Goal: Transaction & Acquisition: Purchase product/service

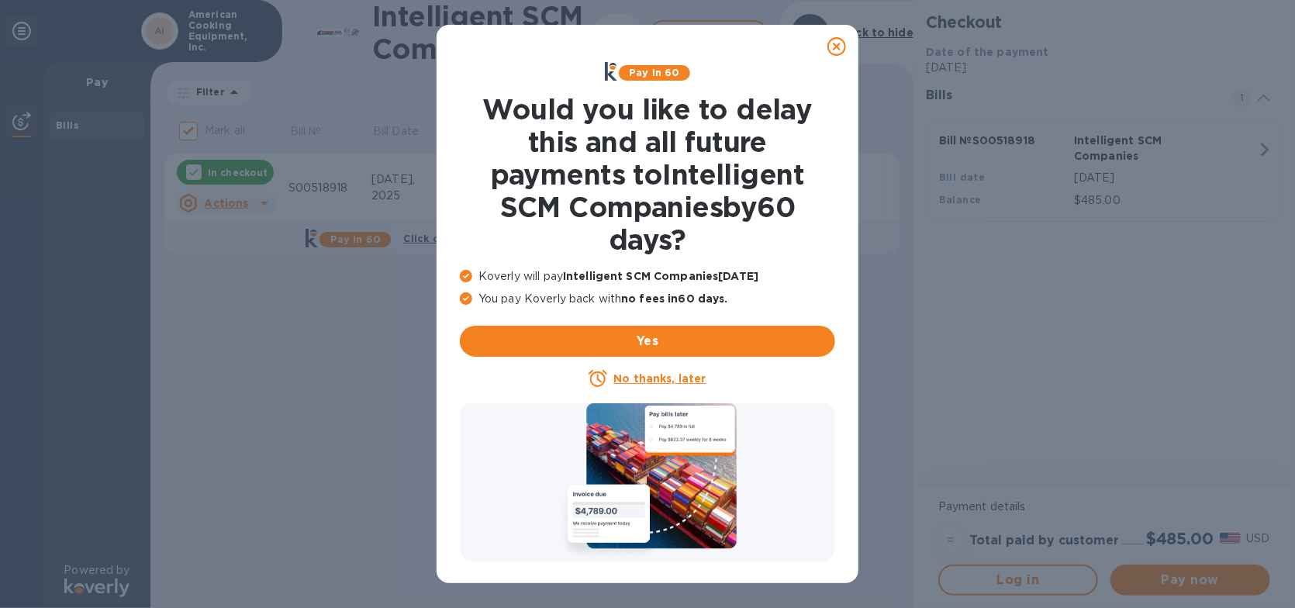
click at [837, 39] on icon at bounding box center [836, 46] width 19 height 19
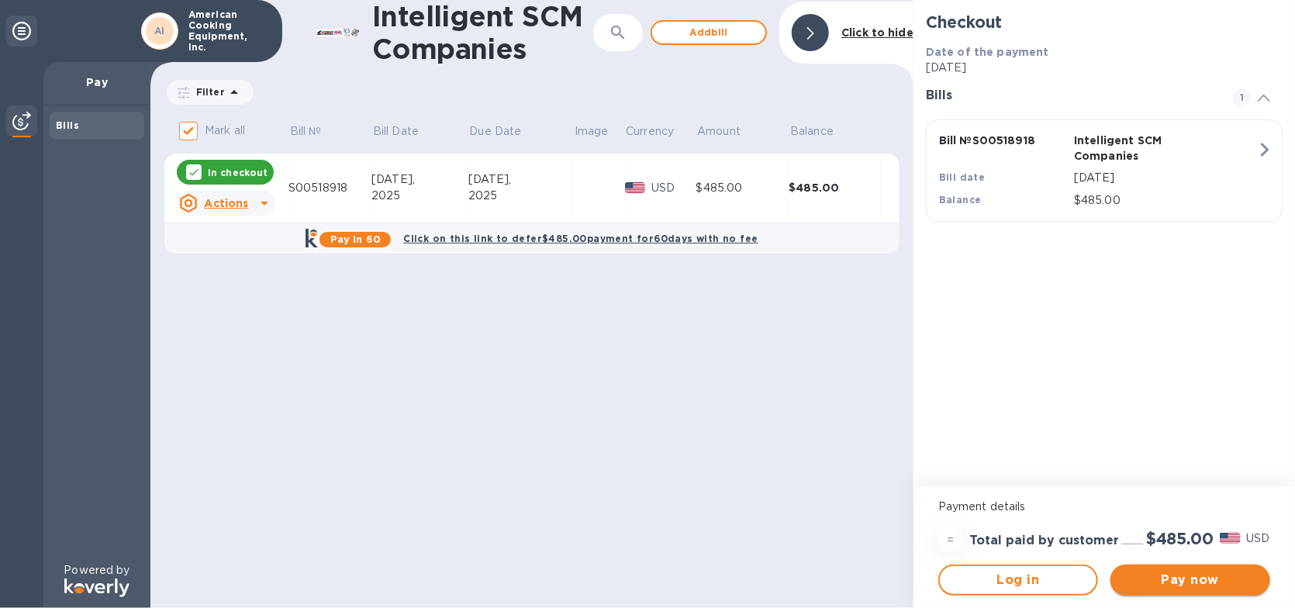
click at [1199, 587] on span "Pay now" at bounding box center [1190, 580] width 135 height 19
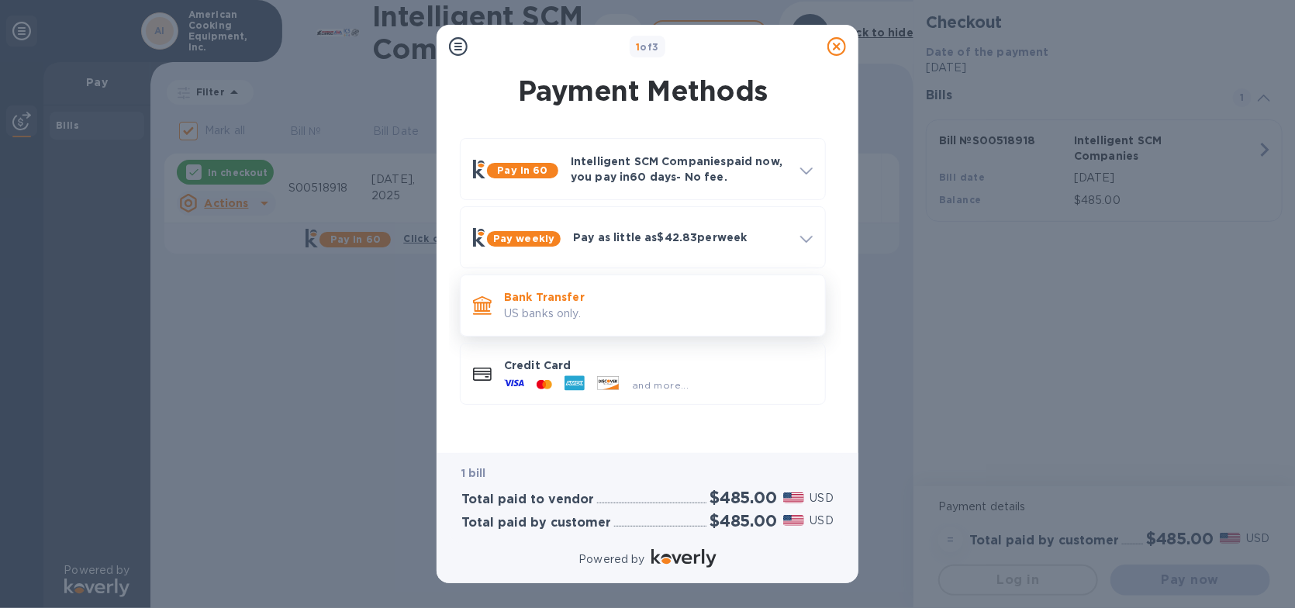
click at [547, 315] on p "US banks only." at bounding box center [658, 313] width 309 height 16
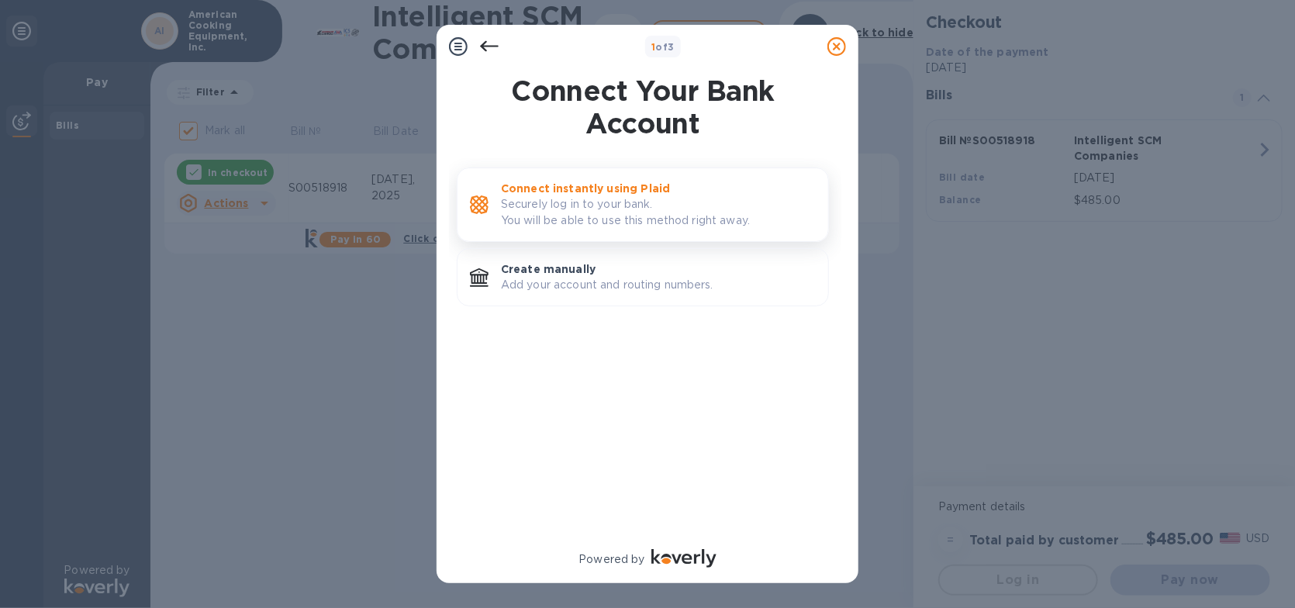
click at [555, 212] on p "Securely log in to your bank. You will be able to use this method right away." at bounding box center [658, 212] width 315 height 33
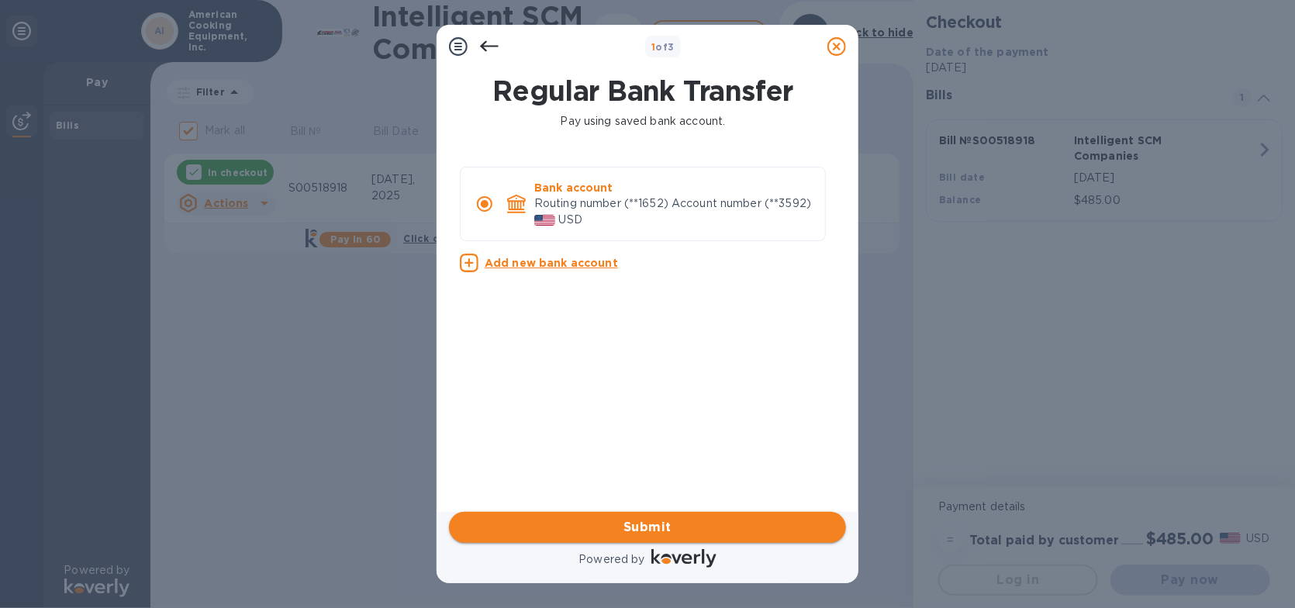
click at [656, 523] on span "Submit" at bounding box center [647, 527] width 372 height 19
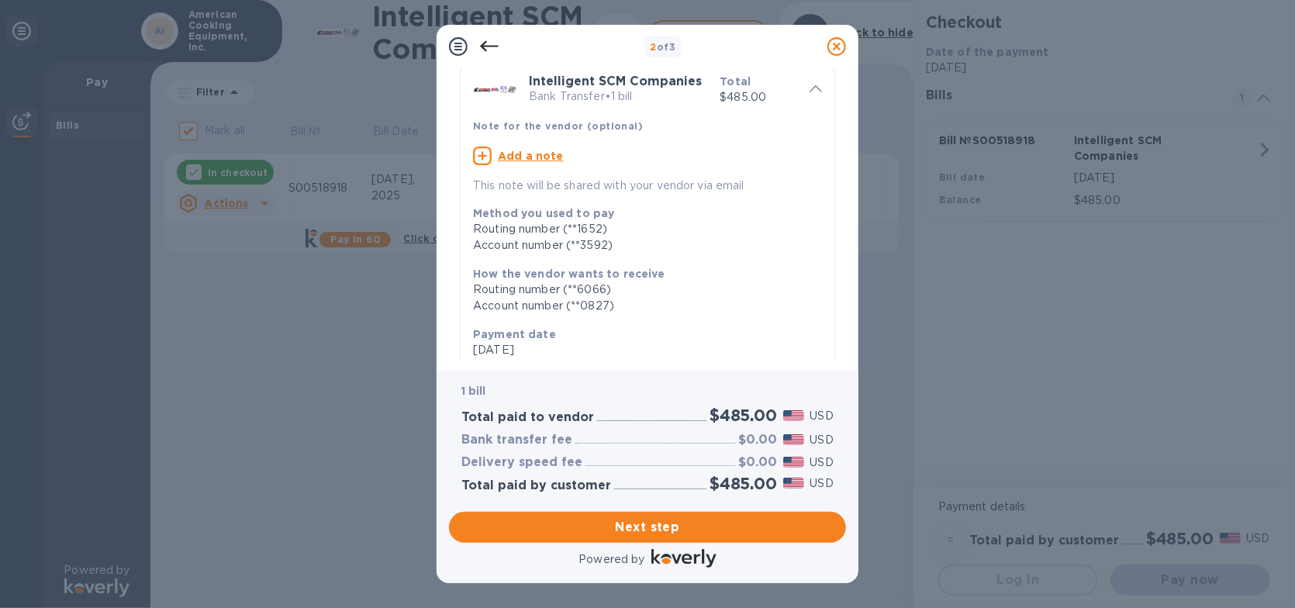
scroll to position [255, 0]
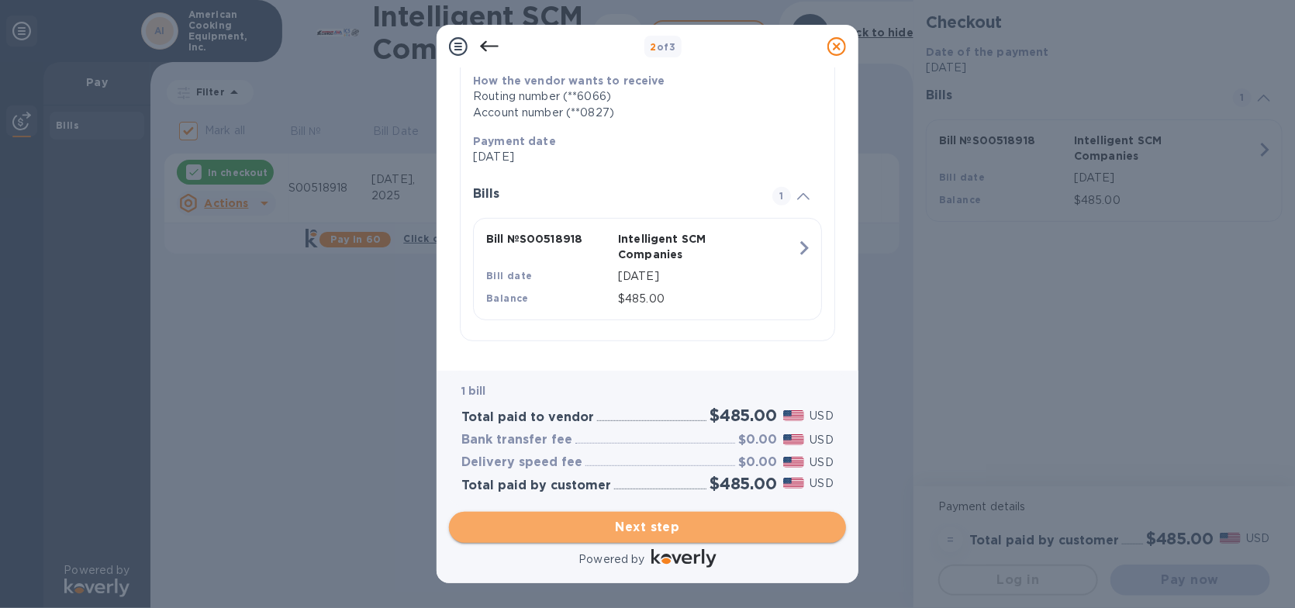
click at [674, 526] on span "Next step" at bounding box center [647, 527] width 372 height 19
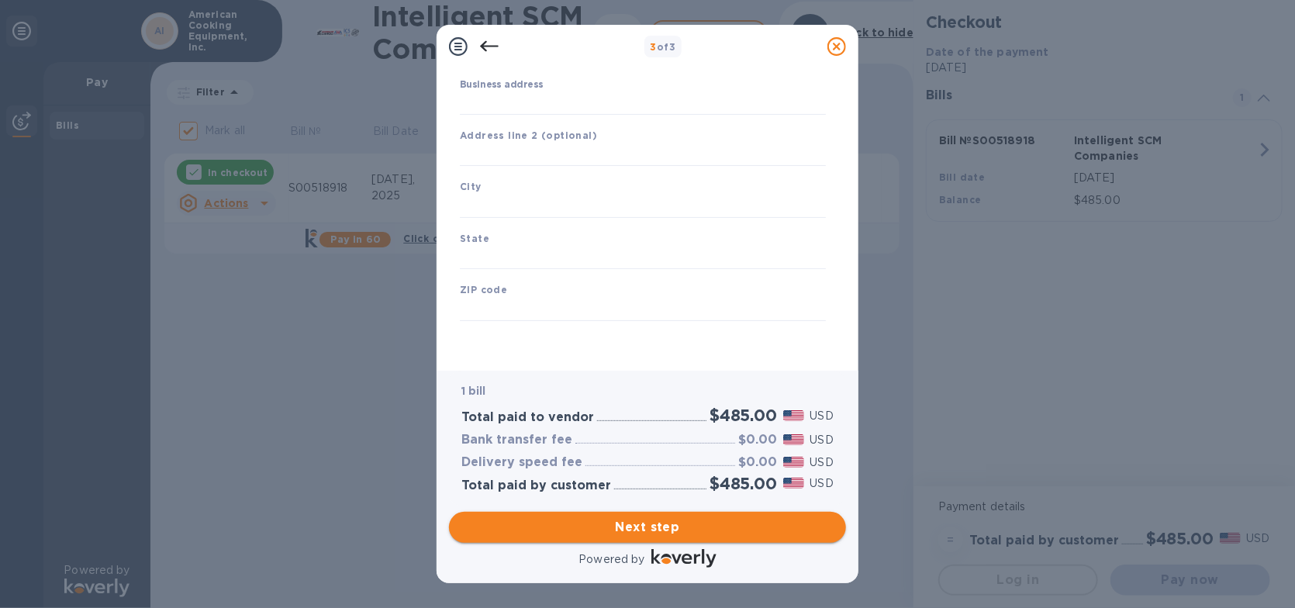
type input "[GEOGRAPHIC_DATA]"
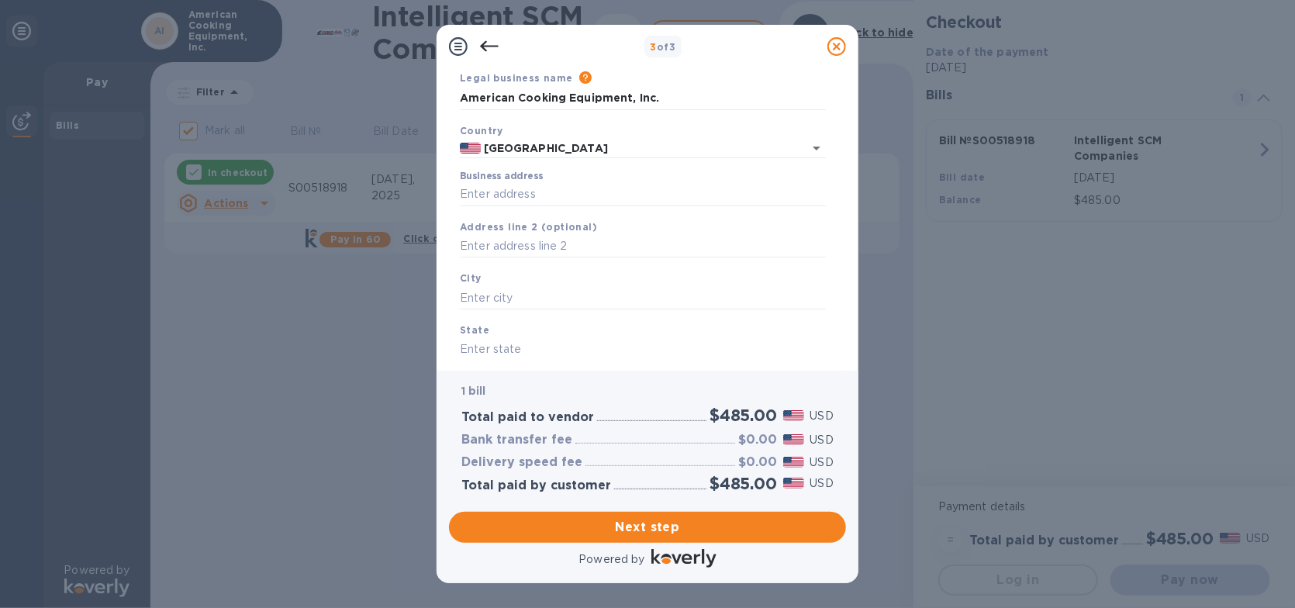
scroll to position [0, 0]
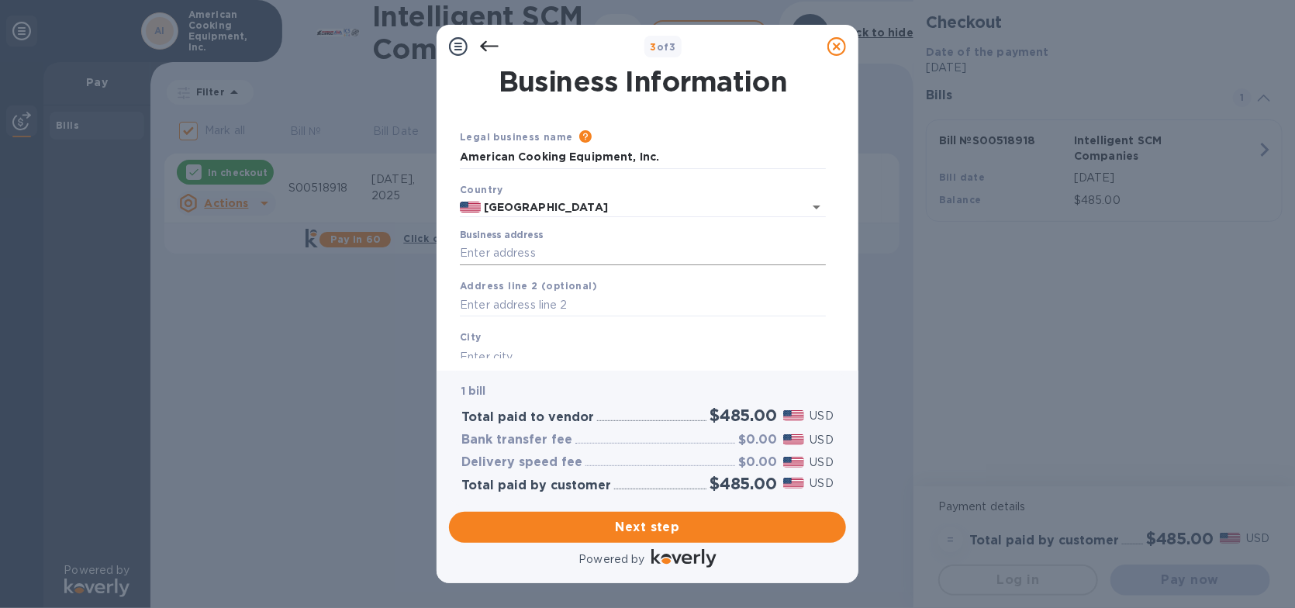
click at [526, 250] on input "Business address" at bounding box center [643, 253] width 366 height 23
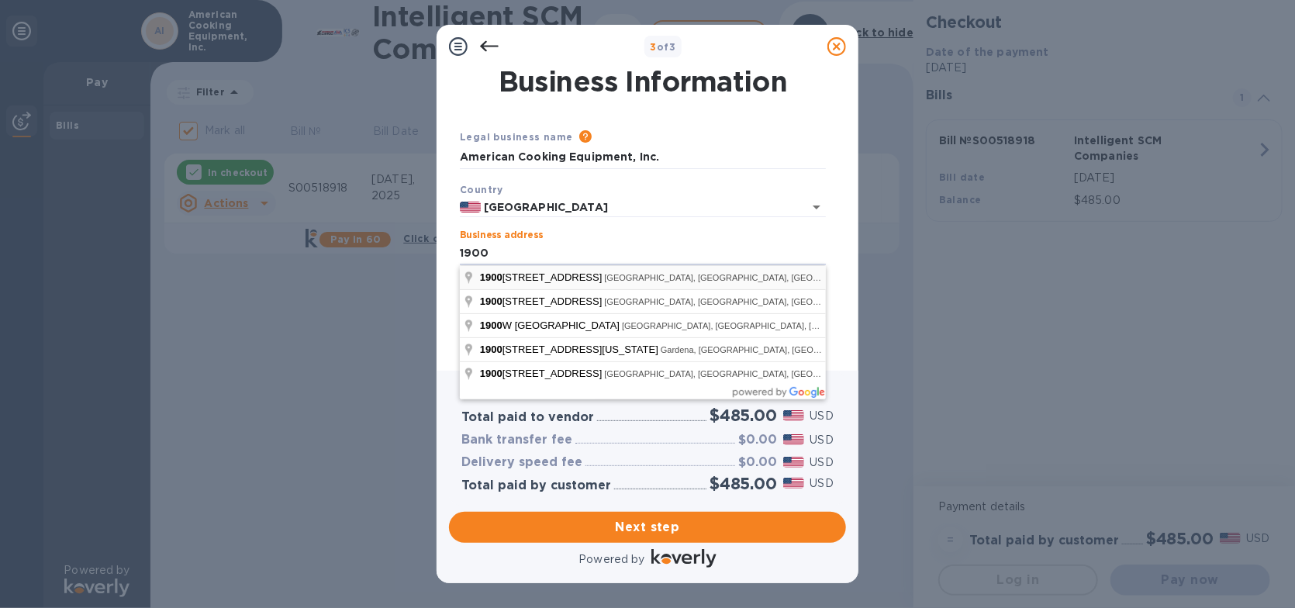
type input "[STREET_ADDRESS]"
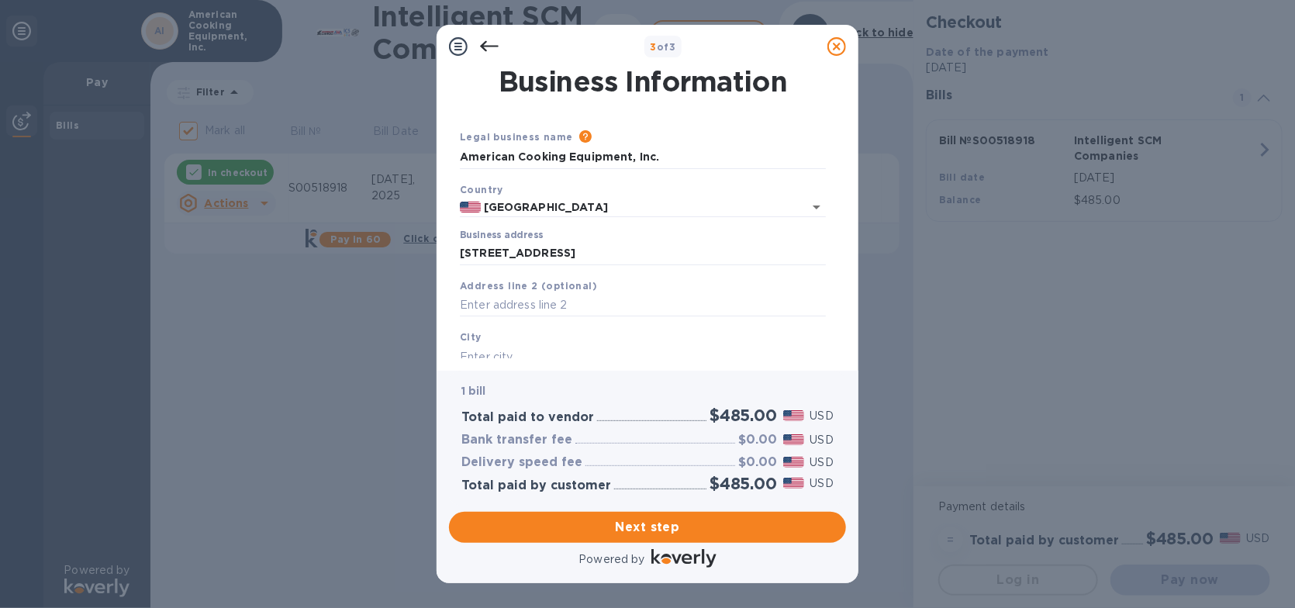
click at [594, 219] on div "Country [GEOGRAPHIC_DATA]" at bounding box center [643, 199] width 378 height 49
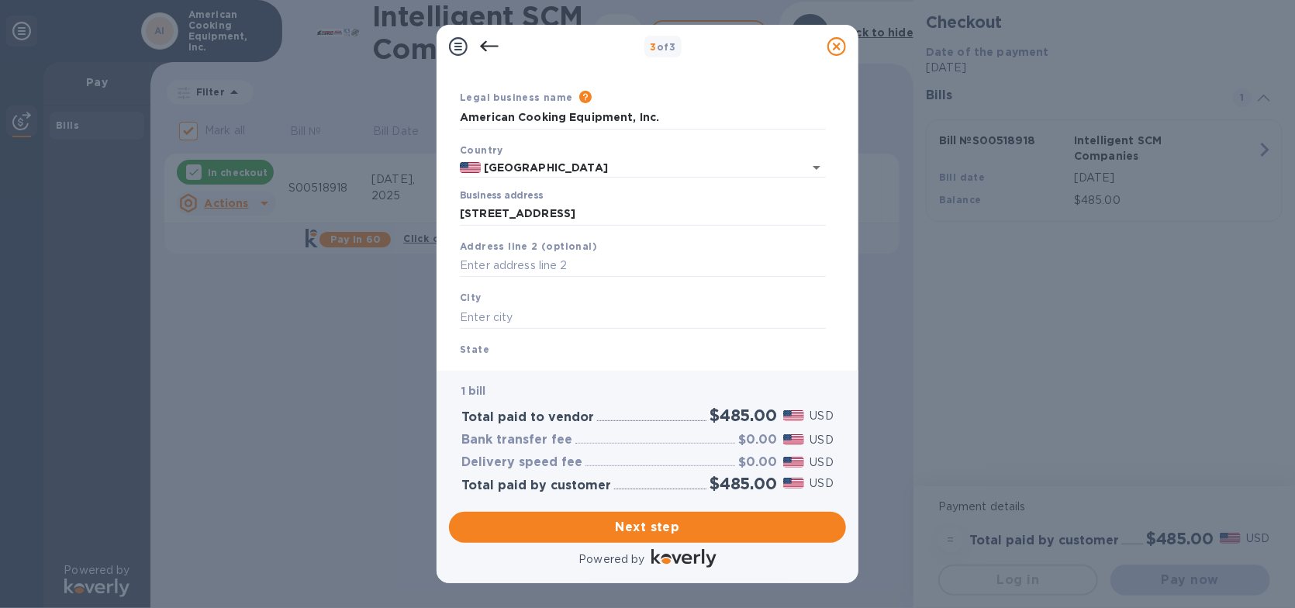
scroll to position [78, 0]
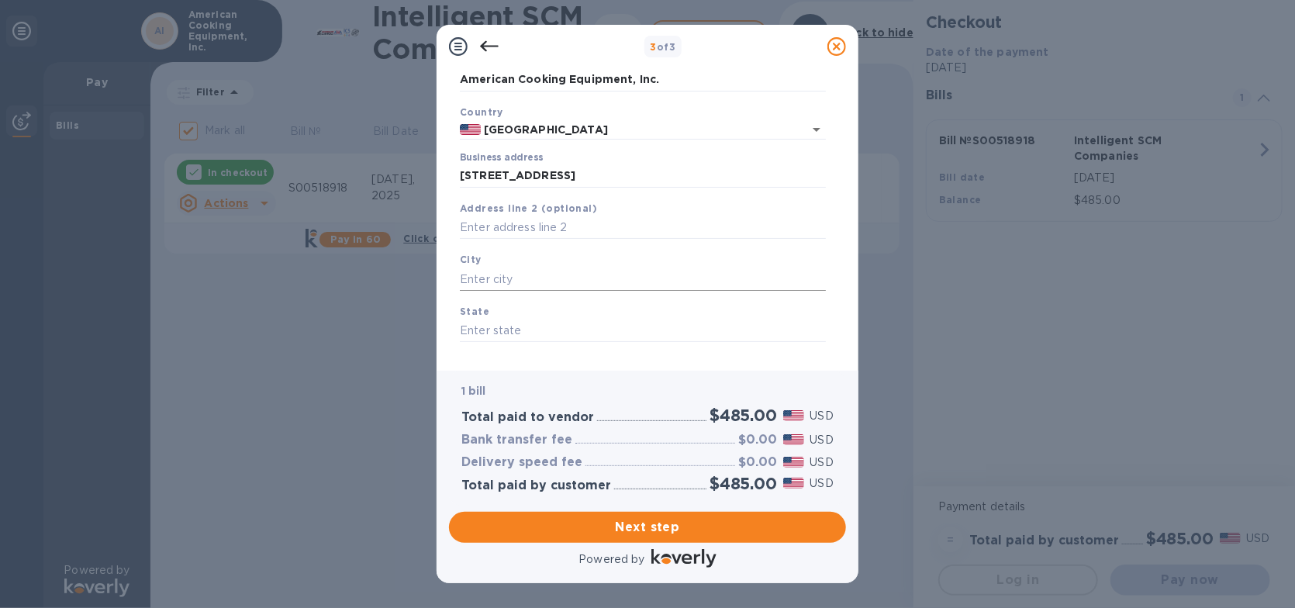
click at [495, 273] on input "text" at bounding box center [643, 278] width 366 height 23
type input "Gardena"
type input "CA"
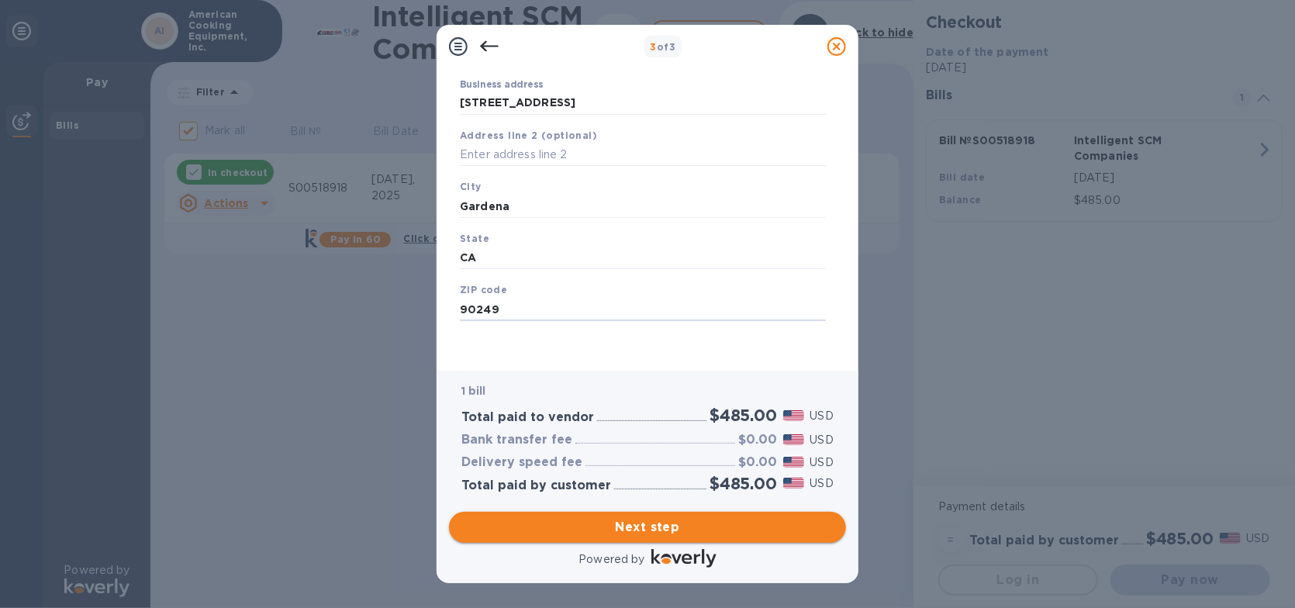
type input "90249"
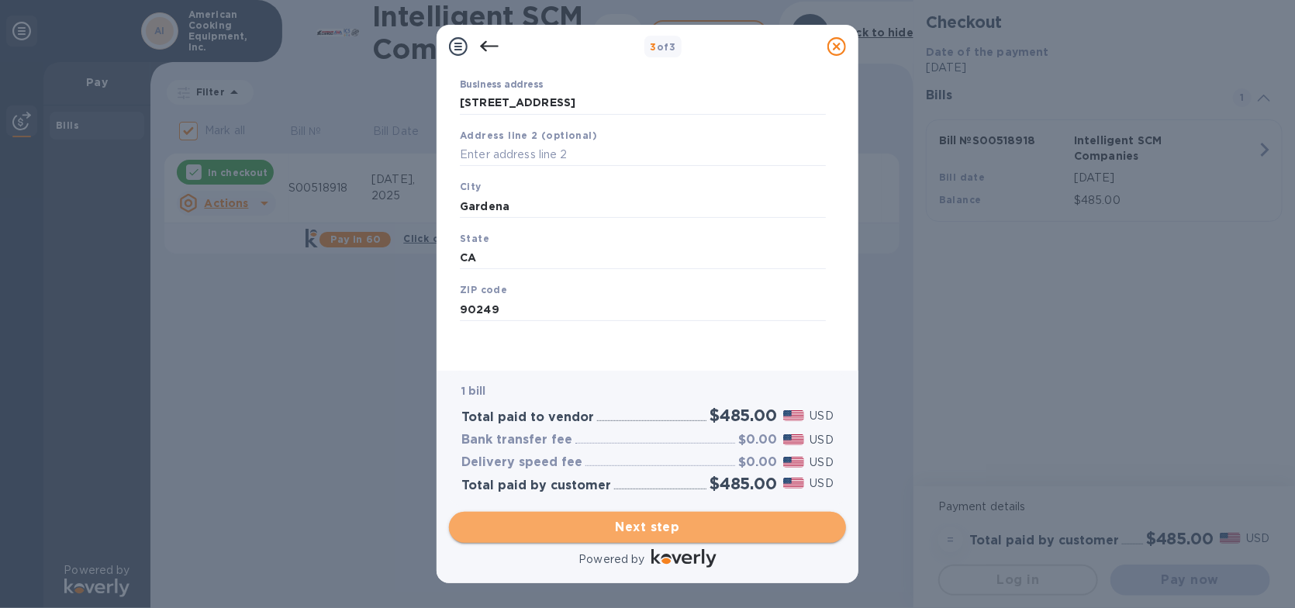
click at [634, 525] on span "Next step" at bounding box center [647, 527] width 372 height 19
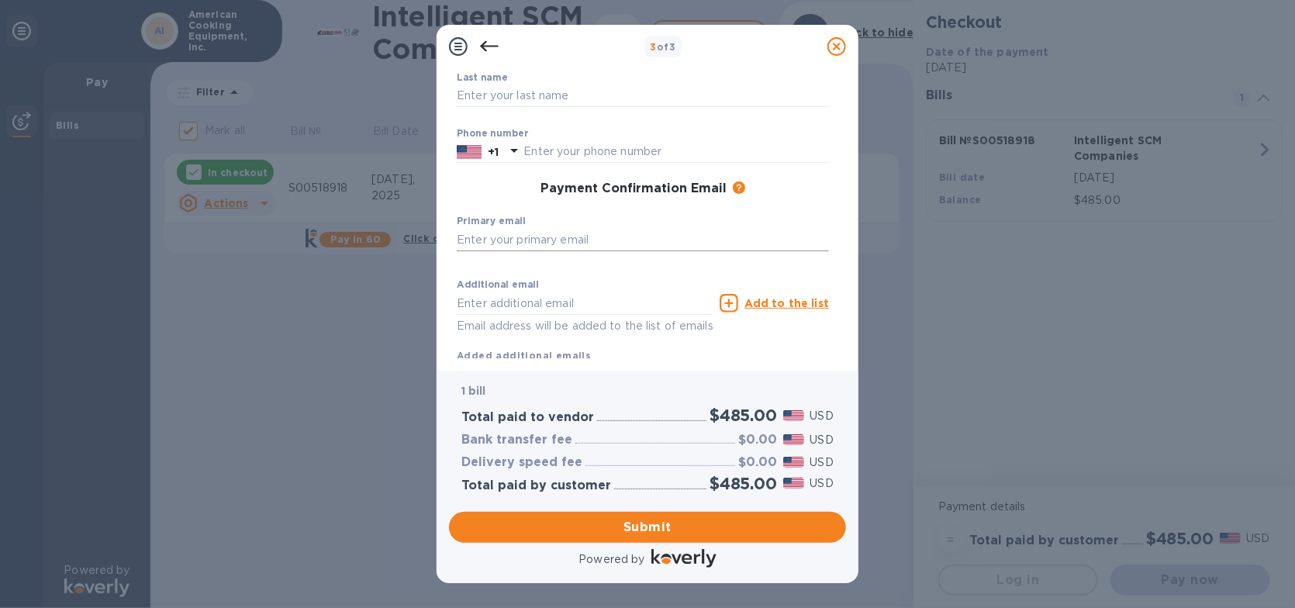
click at [568, 232] on input "text" at bounding box center [643, 239] width 372 height 23
type input "[PERSON_NAME][EMAIL_ADDRESS][DOMAIN_NAME]"
type input "[PERSON_NAME]"
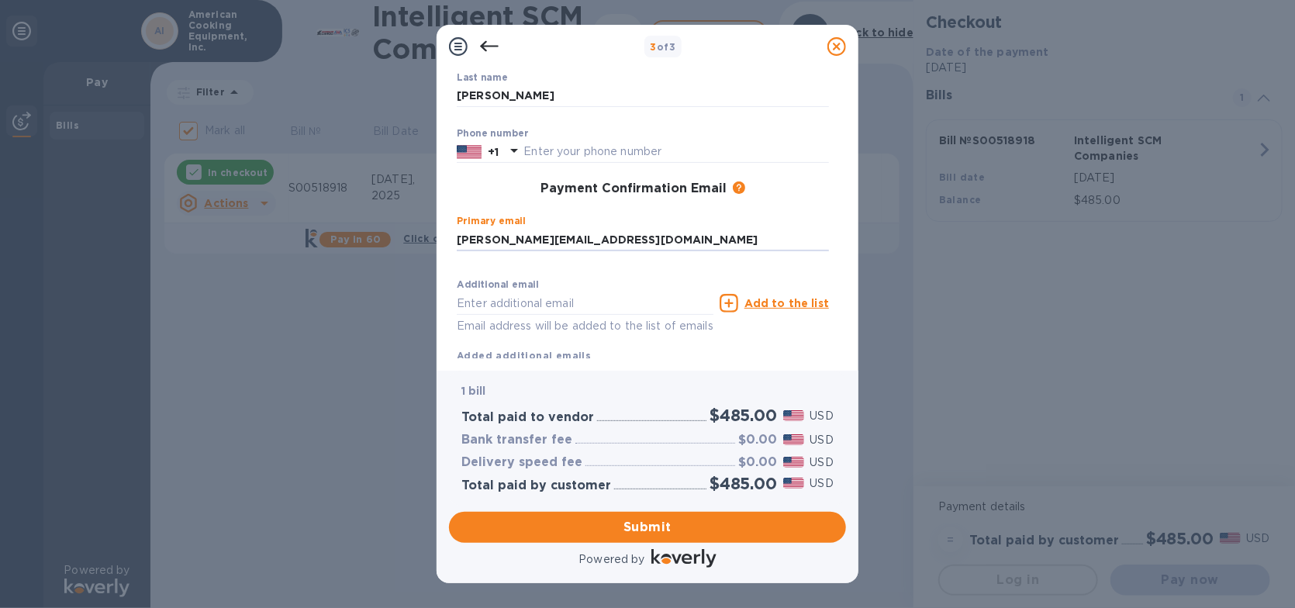
type input "3109773860"
type input "[PERSON_NAME][EMAIL_ADDRESS][DOMAIN_NAME]"
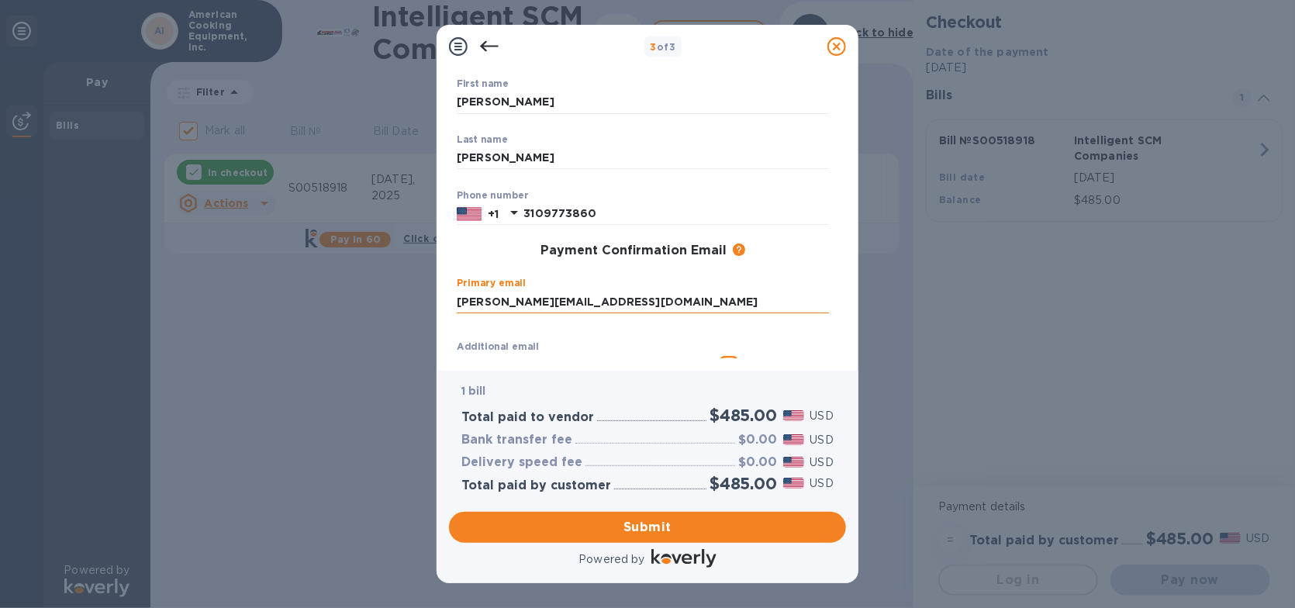
scroll to position [198, 0]
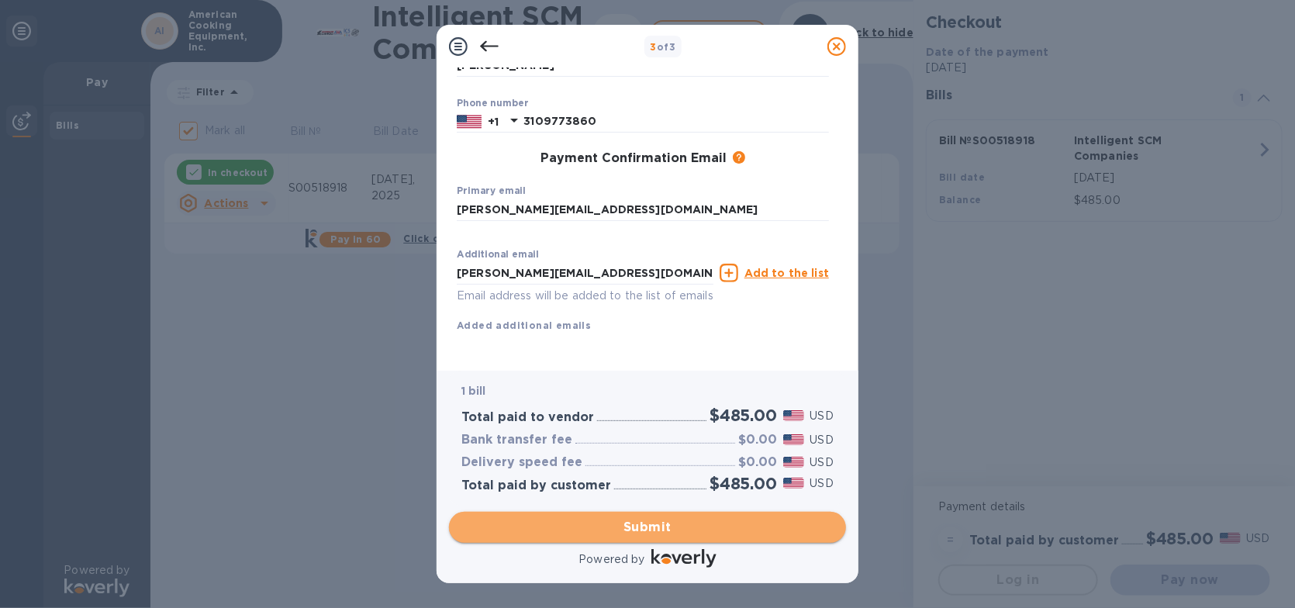
click at [664, 523] on span "Submit" at bounding box center [647, 527] width 372 height 19
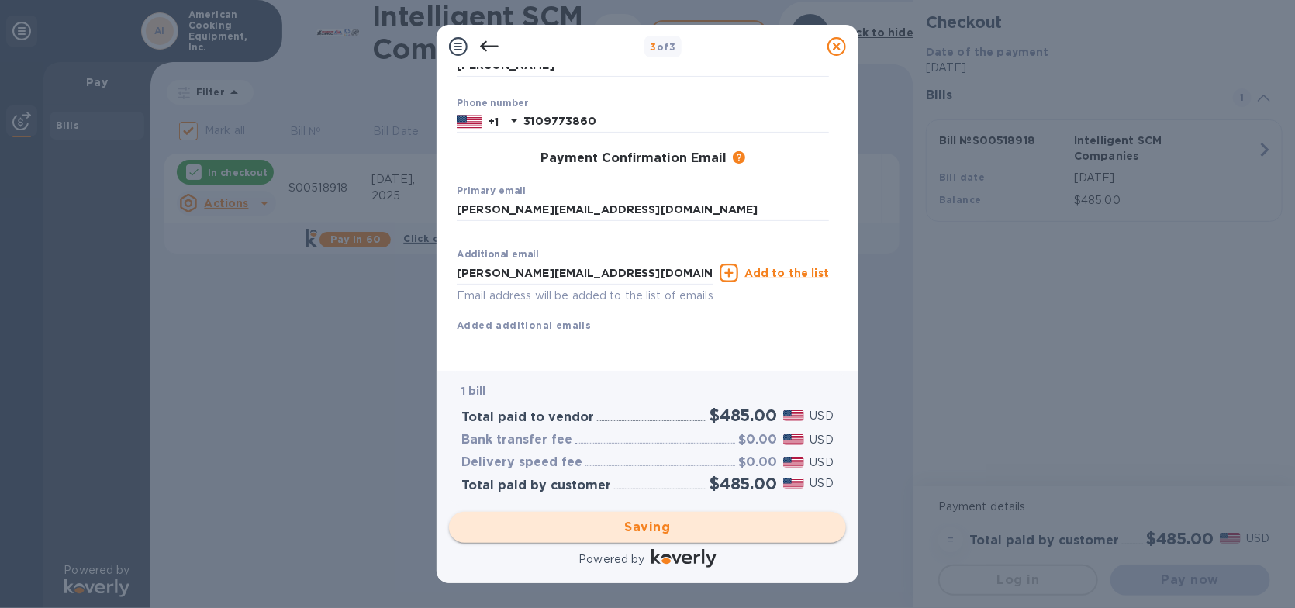
checkbox input "false"
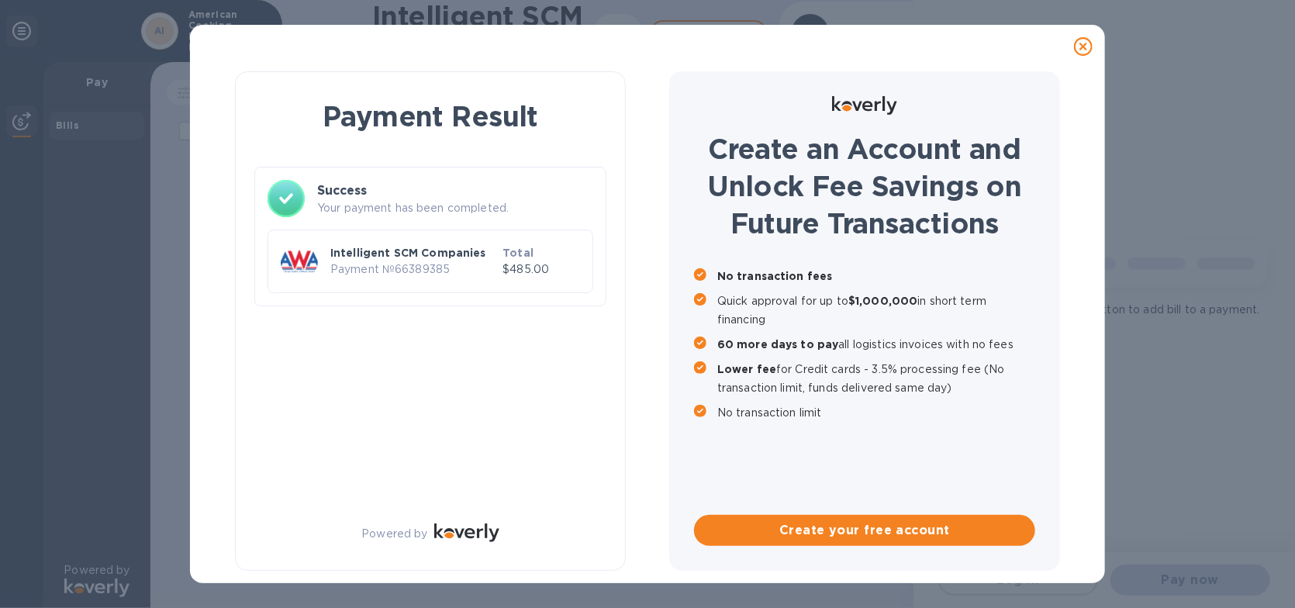
scroll to position [0, 0]
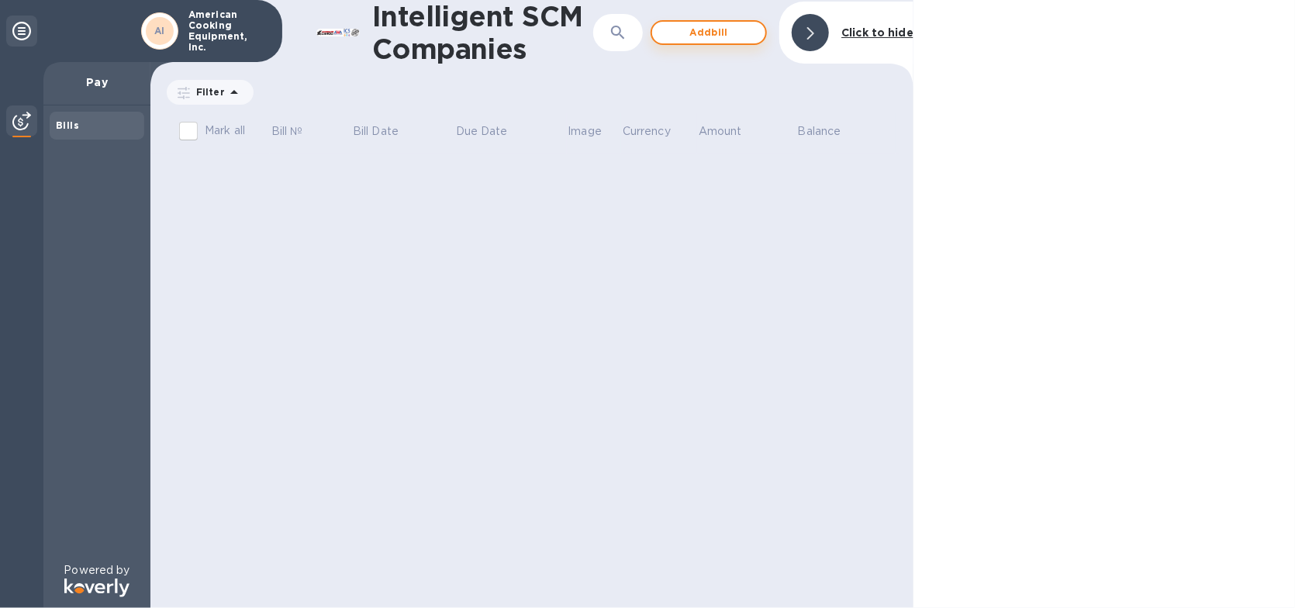
click at [727, 23] on span "Add bill" at bounding box center [708, 32] width 88 height 19
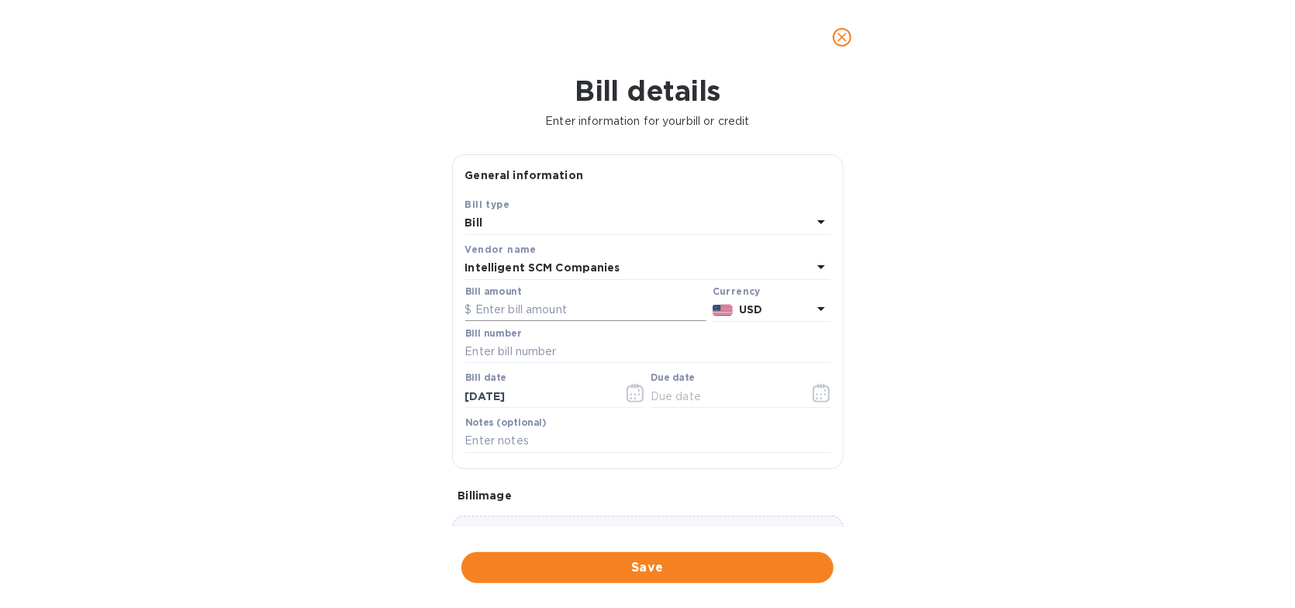
click at [537, 313] on input "text" at bounding box center [585, 309] width 241 height 23
type input "737.72"
click at [489, 354] on input "text" at bounding box center [647, 351] width 365 height 23
type input "s00520731"
click at [599, 397] on input "[DATE]" at bounding box center [538, 396] width 147 height 23
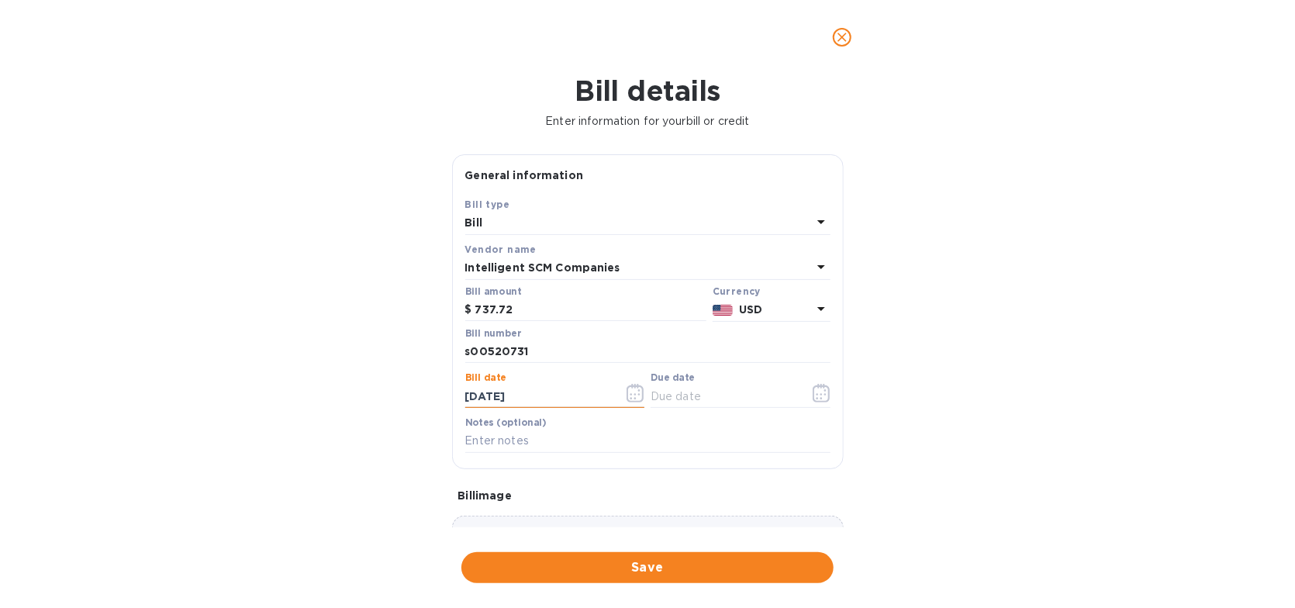
click at [639, 399] on icon "button" at bounding box center [634, 393] width 17 height 19
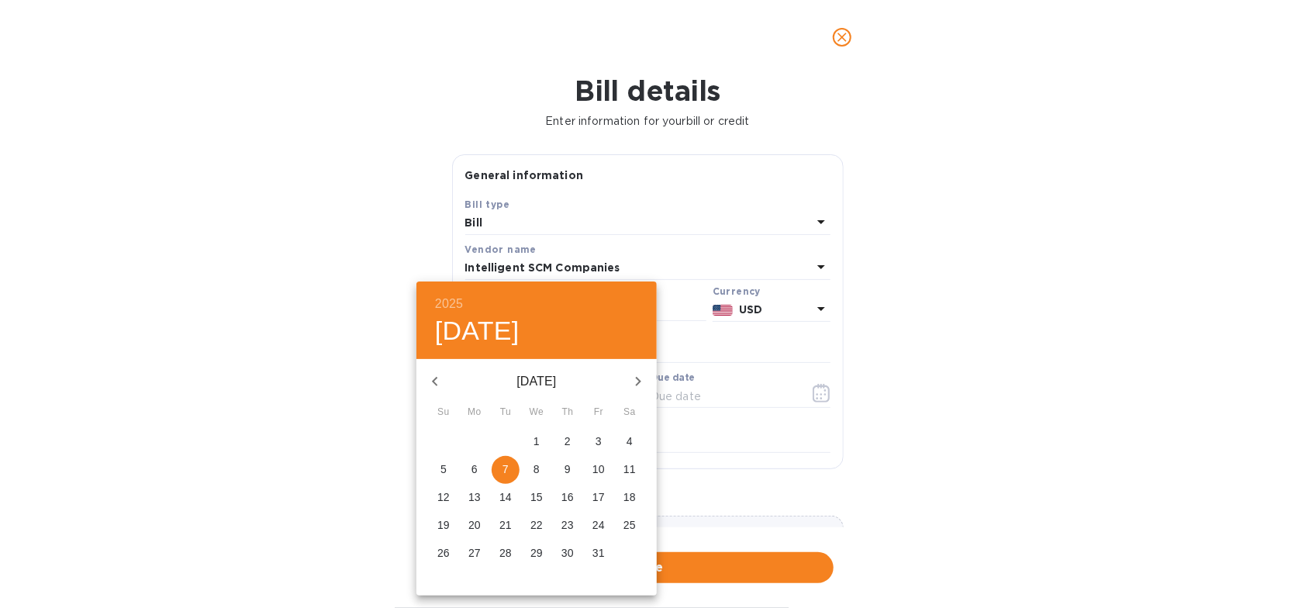
click at [437, 377] on icon "button" at bounding box center [435, 381] width 19 height 19
click at [474, 522] on p "22" at bounding box center [474, 525] width 12 height 16
type input "[DATE]"
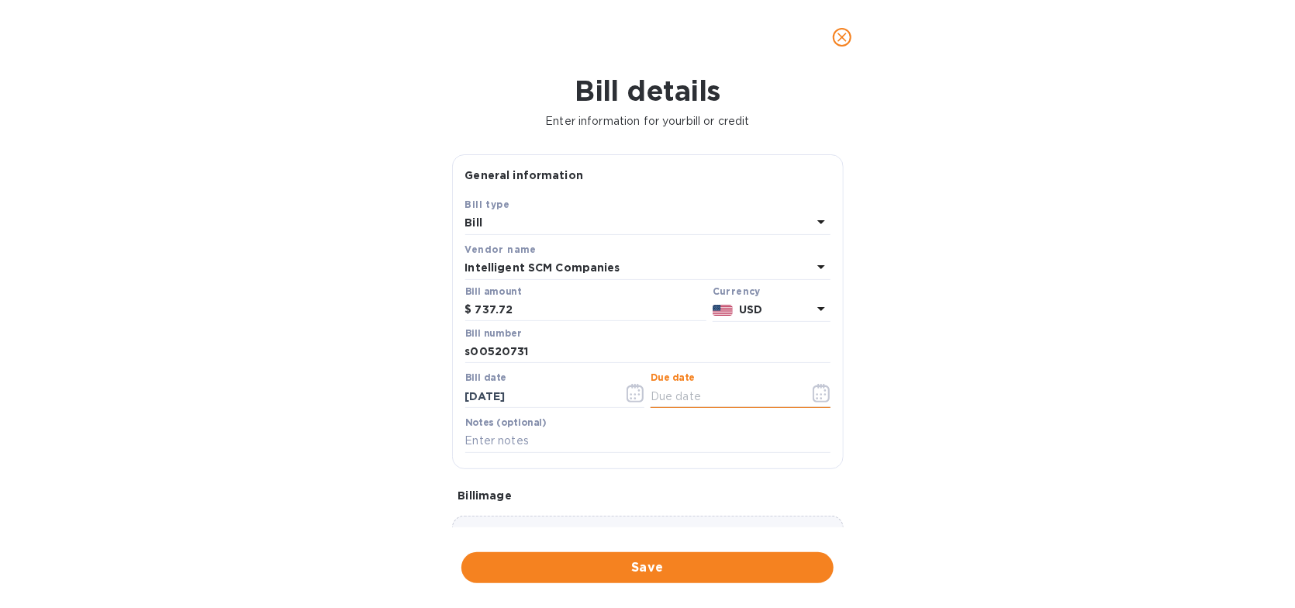
click at [668, 395] on input "text" at bounding box center [723, 396] width 147 height 23
click at [812, 388] on icon "button" at bounding box center [821, 393] width 18 height 19
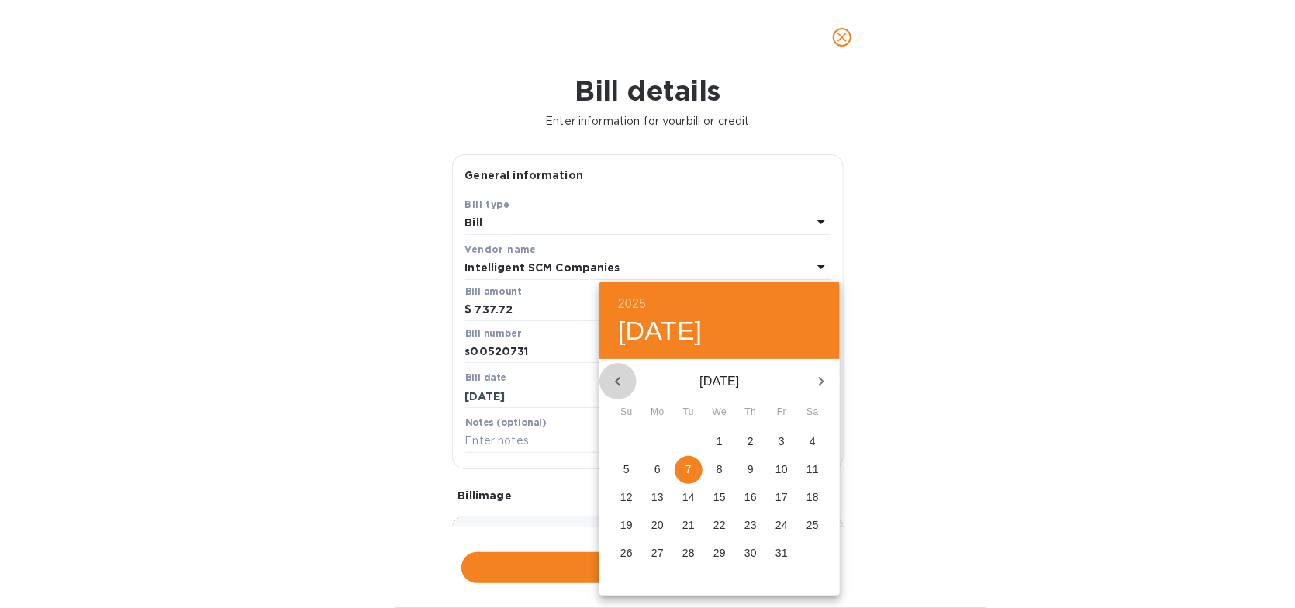
click at [616, 376] on icon "button" at bounding box center [618, 381] width 19 height 19
click at [656, 524] on p "22" at bounding box center [657, 525] width 12 height 16
type input "[DATE]"
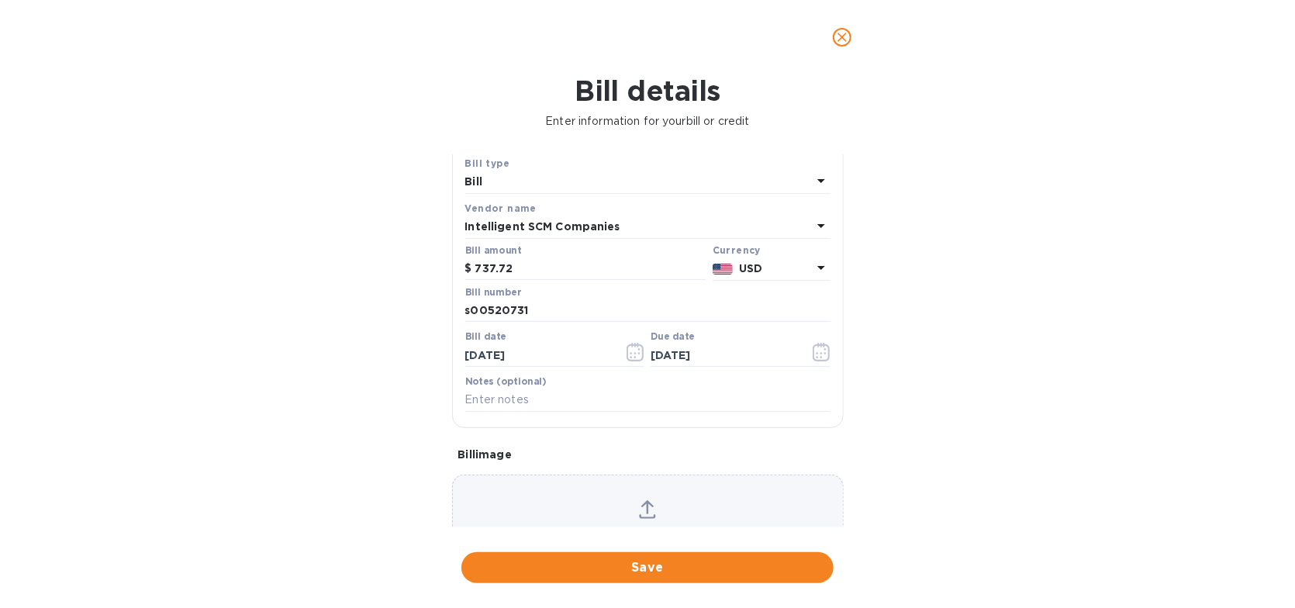
scroll to position [117, 0]
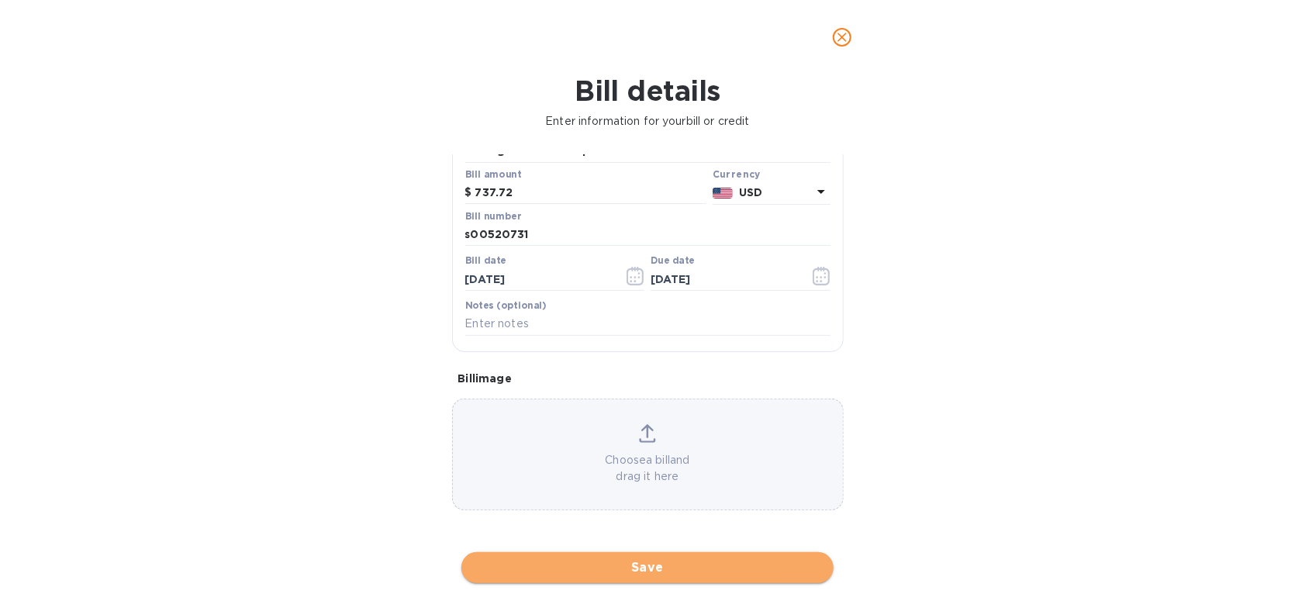
click at [649, 571] on span "Save" at bounding box center [647, 567] width 347 height 19
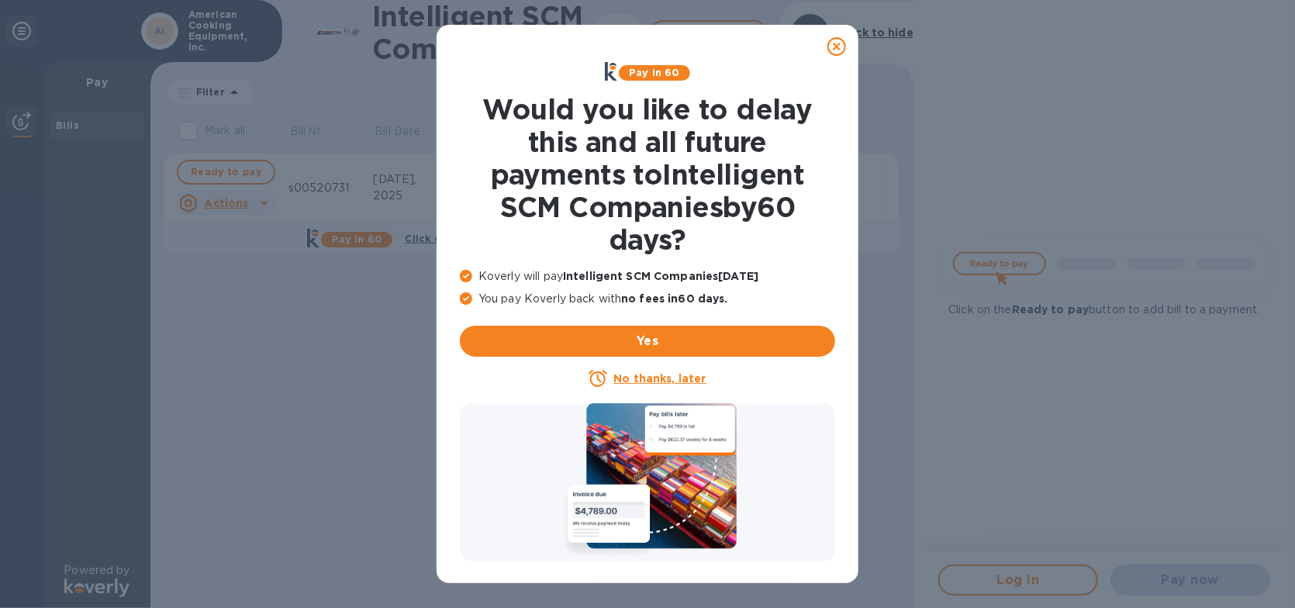
click at [835, 47] on icon at bounding box center [836, 46] width 19 height 19
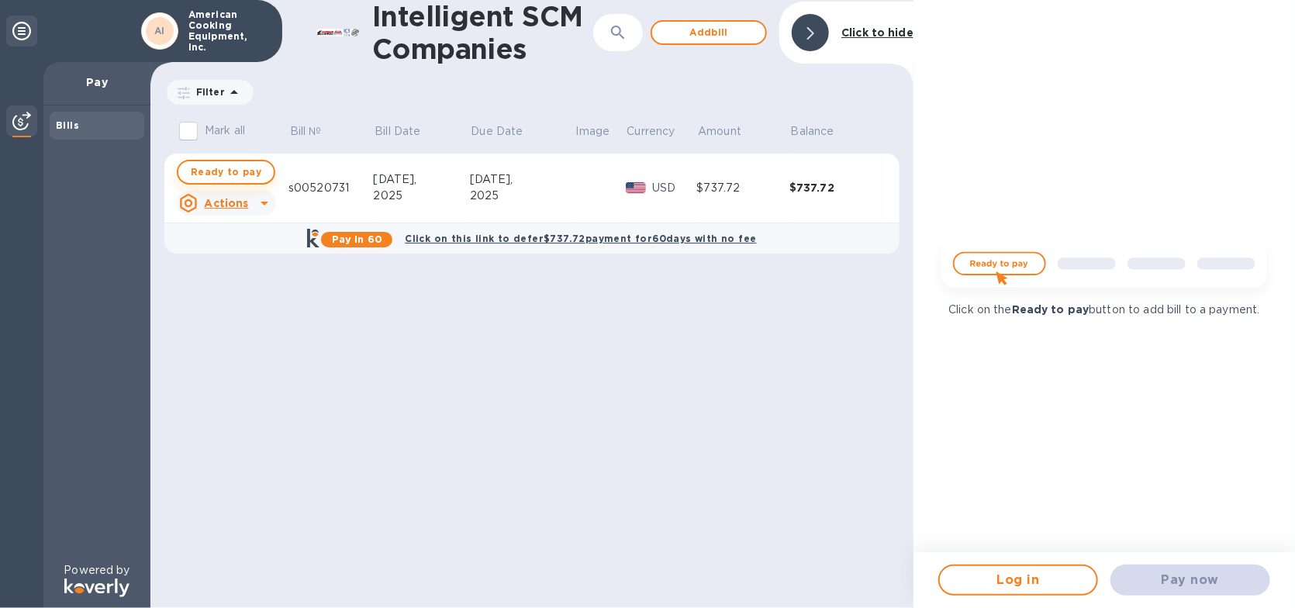
click at [241, 171] on span "Ready to pay" at bounding box center [226, 172] width 71 height 19
checkbox input "true"
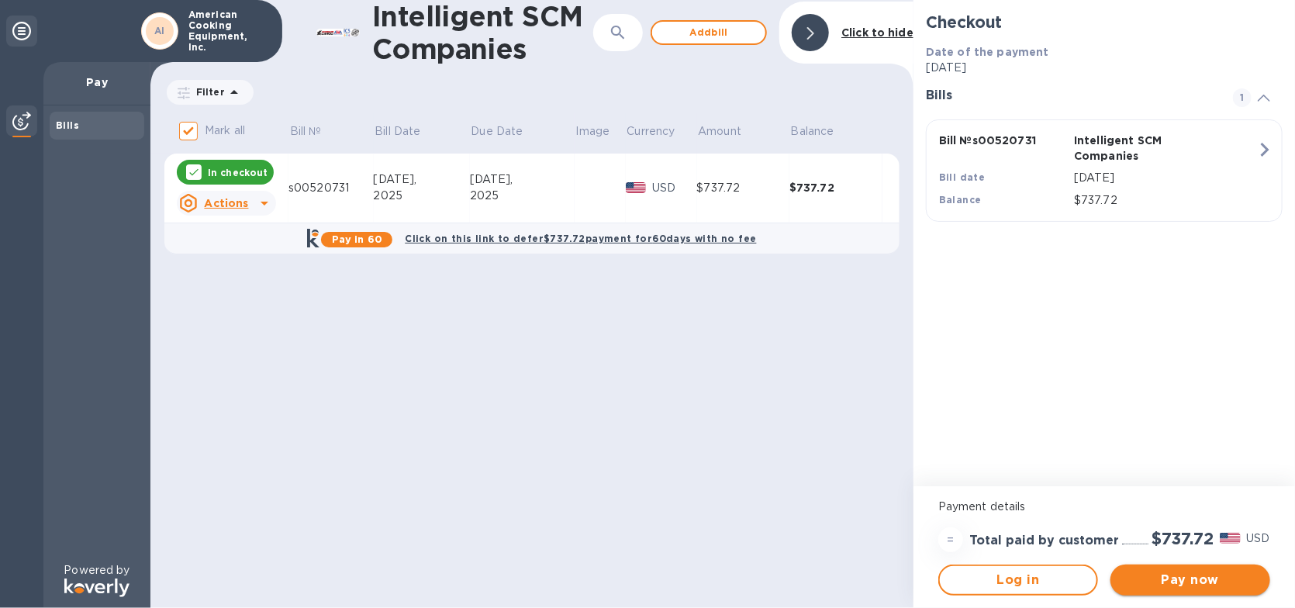
click at [1157, 571] on span "Pay now" at bounding box center [1190, 580] width 135 height 19
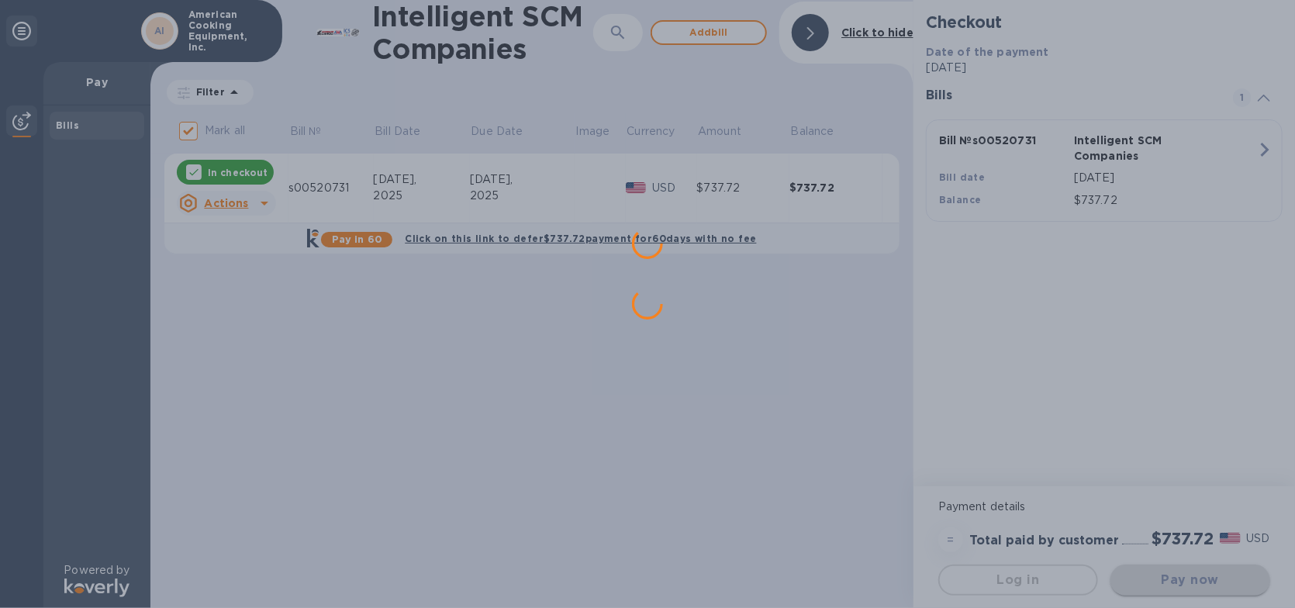
scroll to position [0, 0]
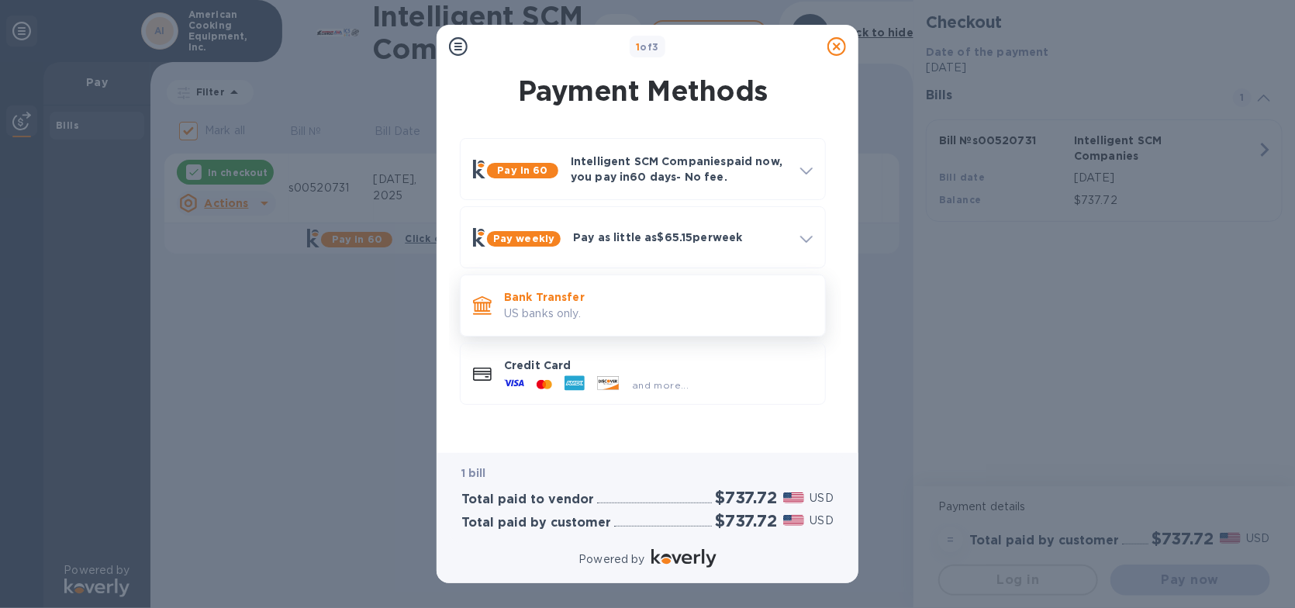
click at [619, 292] on p "Bank Transfer" at bounding box center [658, 297] width 309 height 16
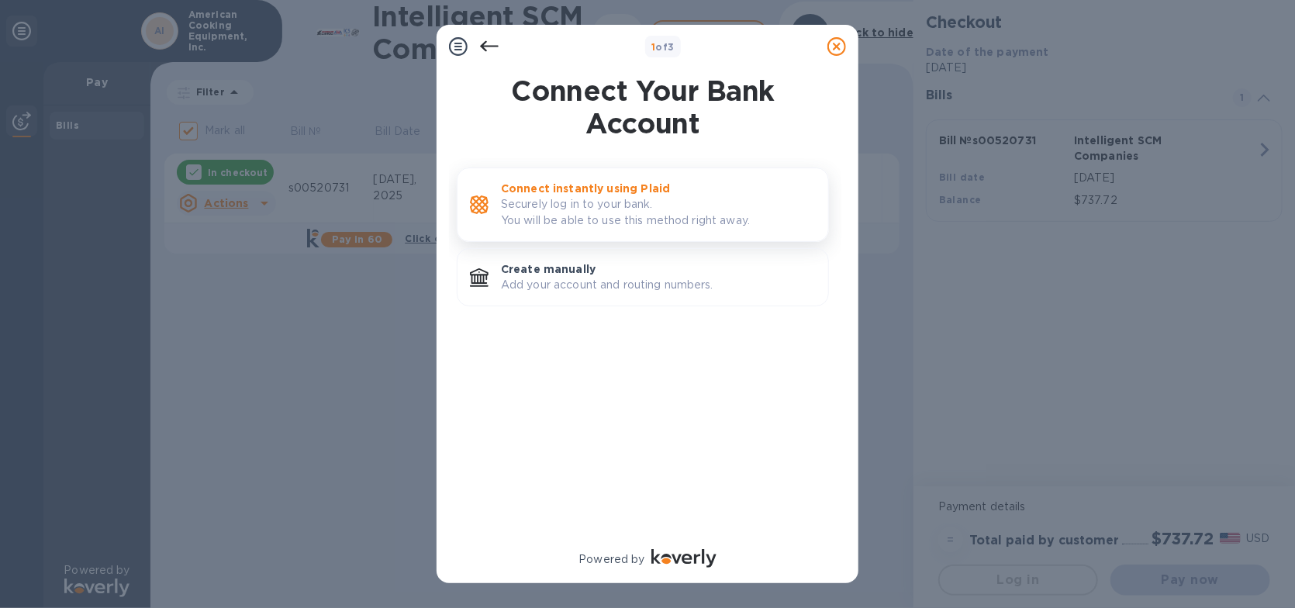
click at [568, 205] on p "Securely log in to your bank. You will be able to use this method right away." at bounding box center [658, 212] width 315 height 33
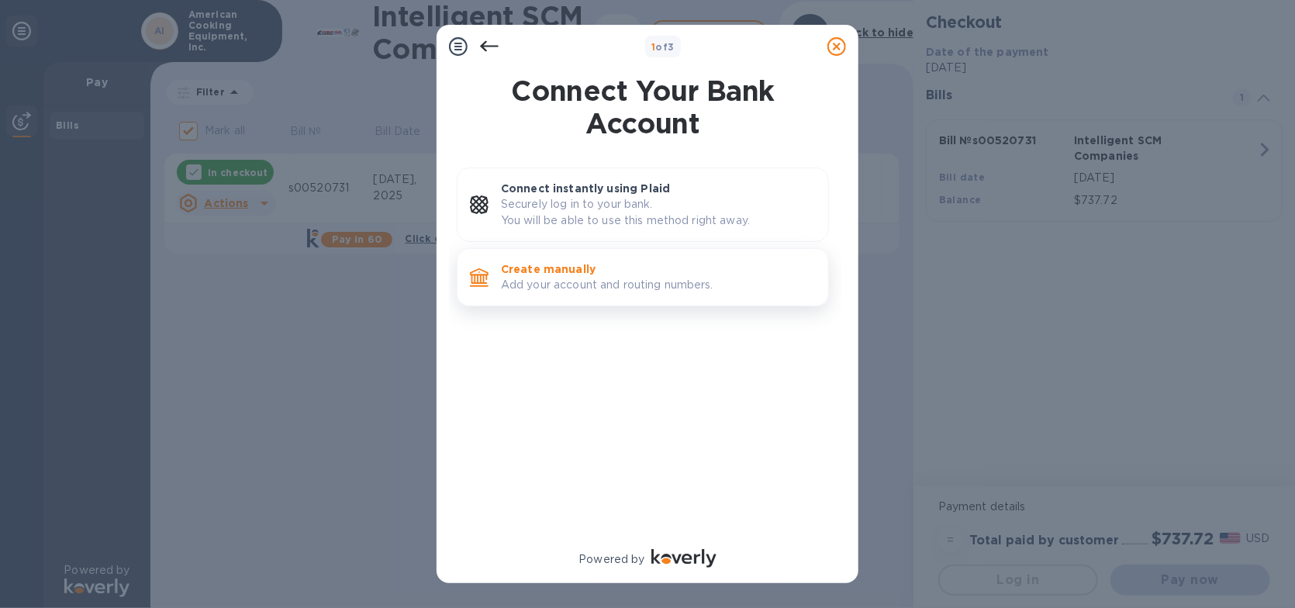
click at [553, 298] on div "Create manually Add your account and routing numbers." at bounding box center [643, 277] width 372 height 58
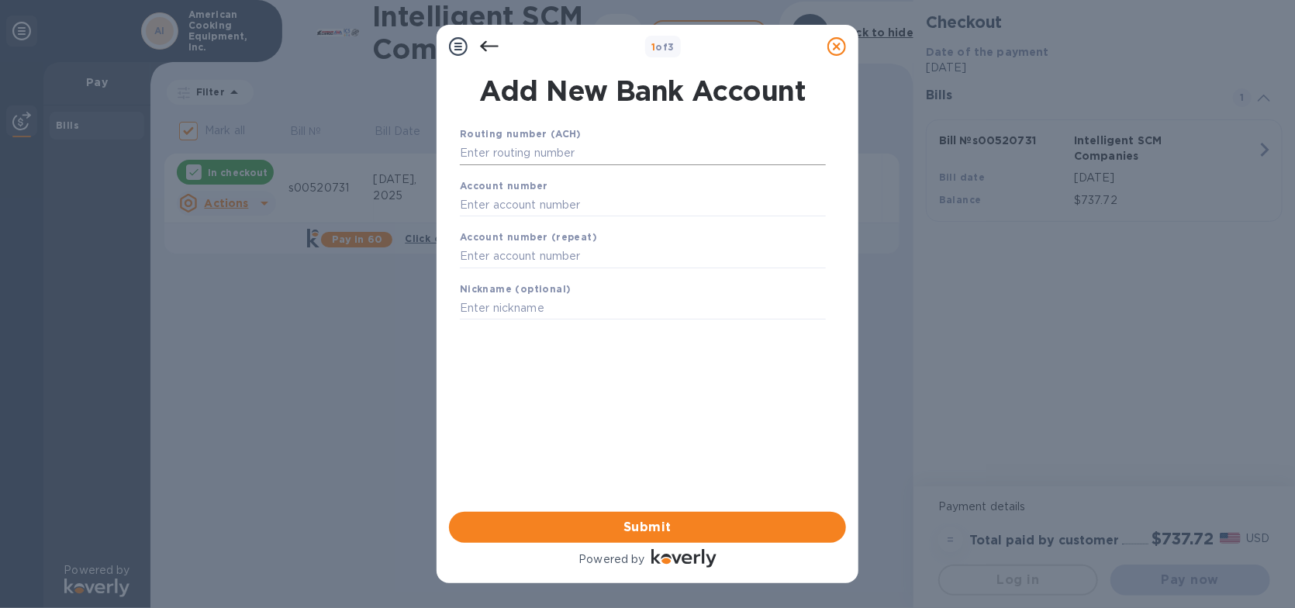
click at [520, 153] on input "text" at bounding box center [643, 153] width 366 height 23
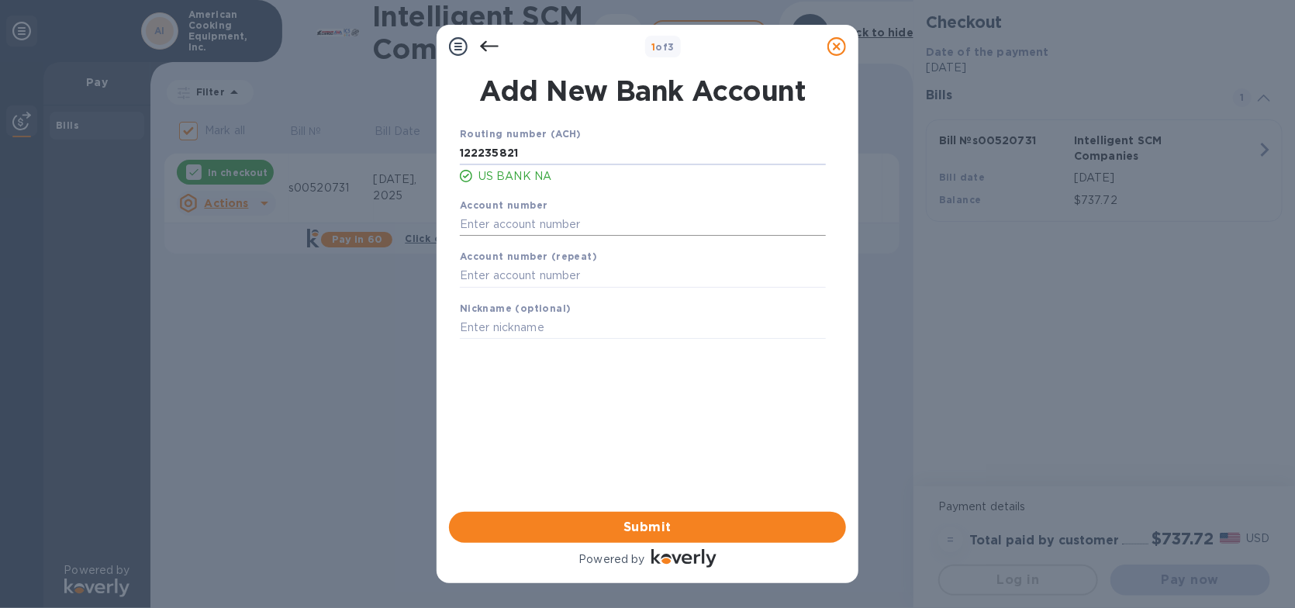
type input "122235821"
click at [509, 220] on input "text" at bounding box center [643, 223] width 366 height 23
type input "0043551282"
click at [513, 276] on input "text" at bounding box center [643, 275] width 366 height 23
type input "0043551282"
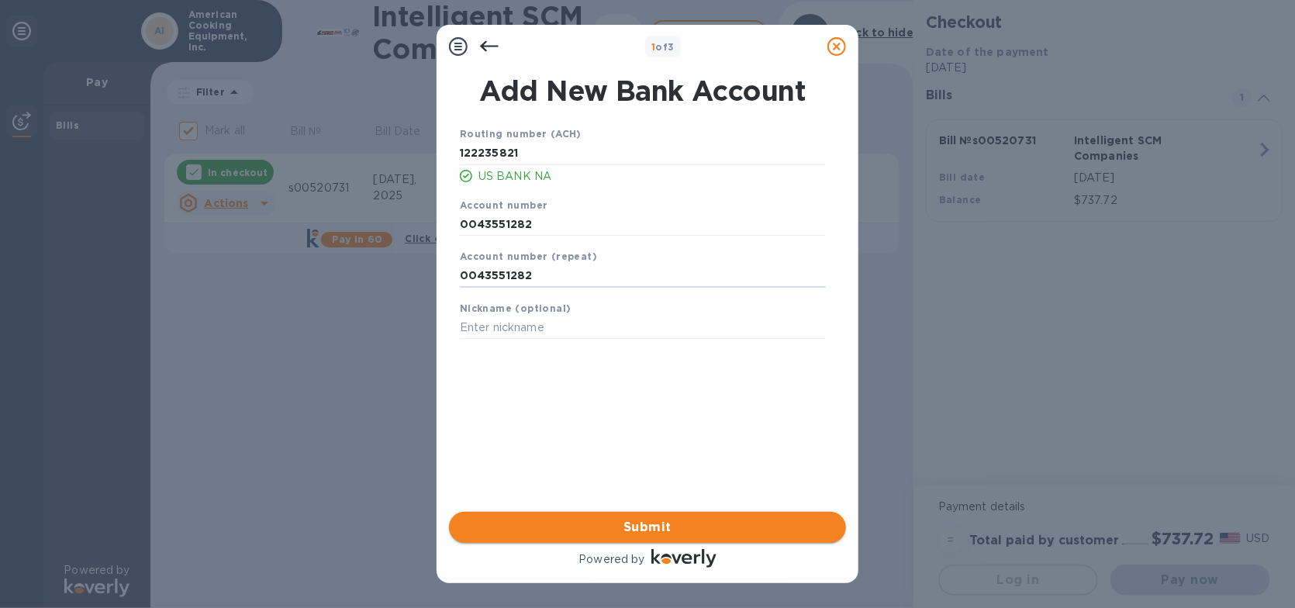
click at [602, 522] on span "Submit" at bounding box center [647, 527] width 372 height 19
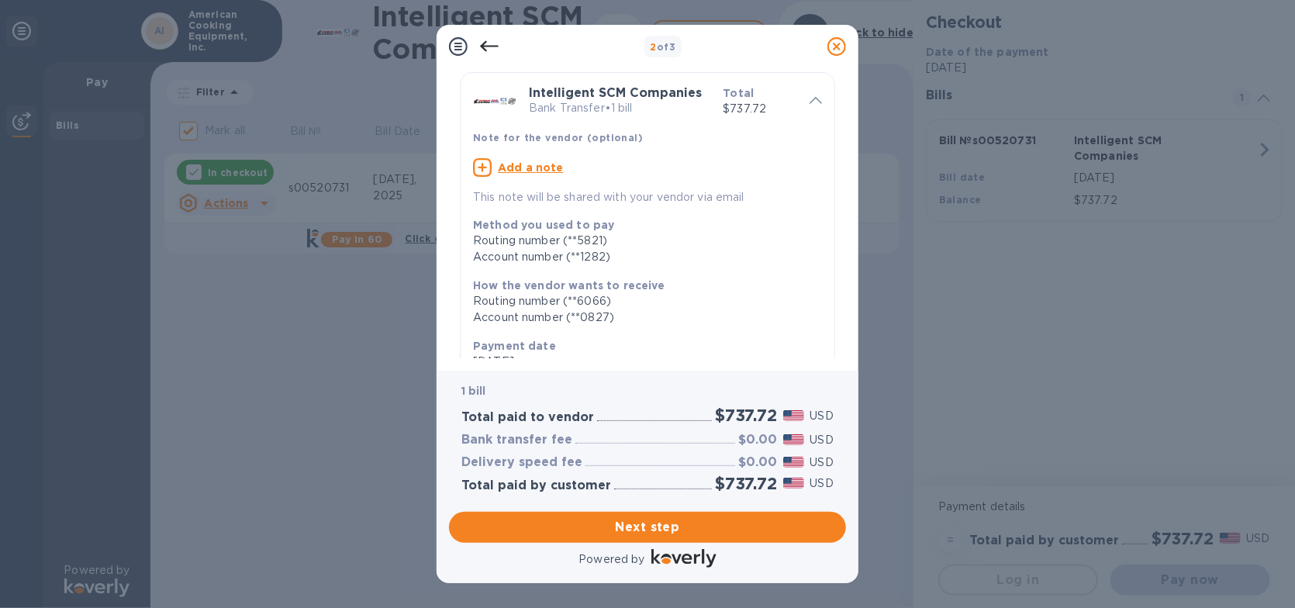
scroll to position [78, 0]
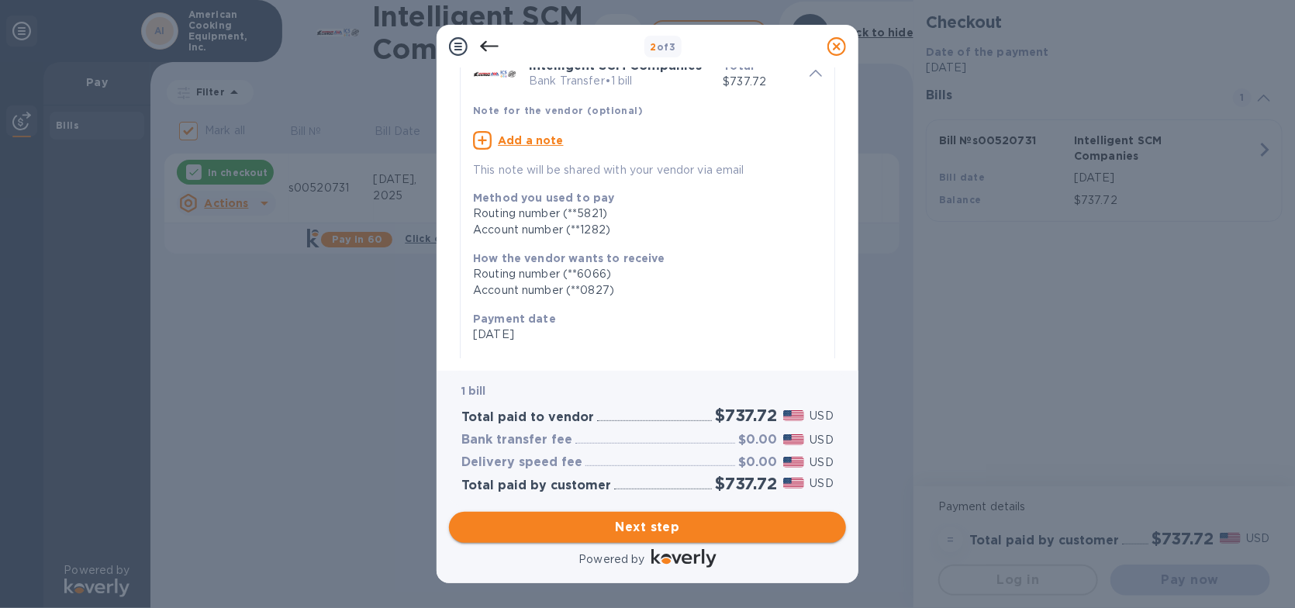
click at [620, 526] on span "Next step" at bounding box center [647, 527] width 372 height 19
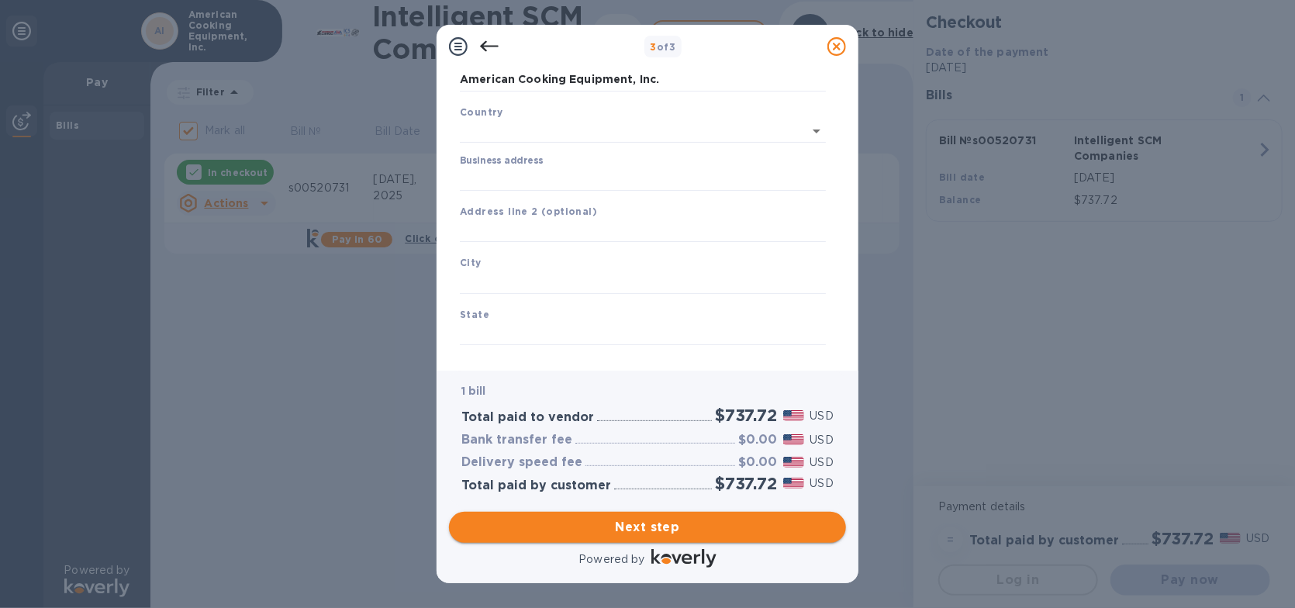
type input "[GEOGRAPHIC_DATA]"
click at [611, 180] on input "Business address" at bounding box center [643, 175] width 366 height 23
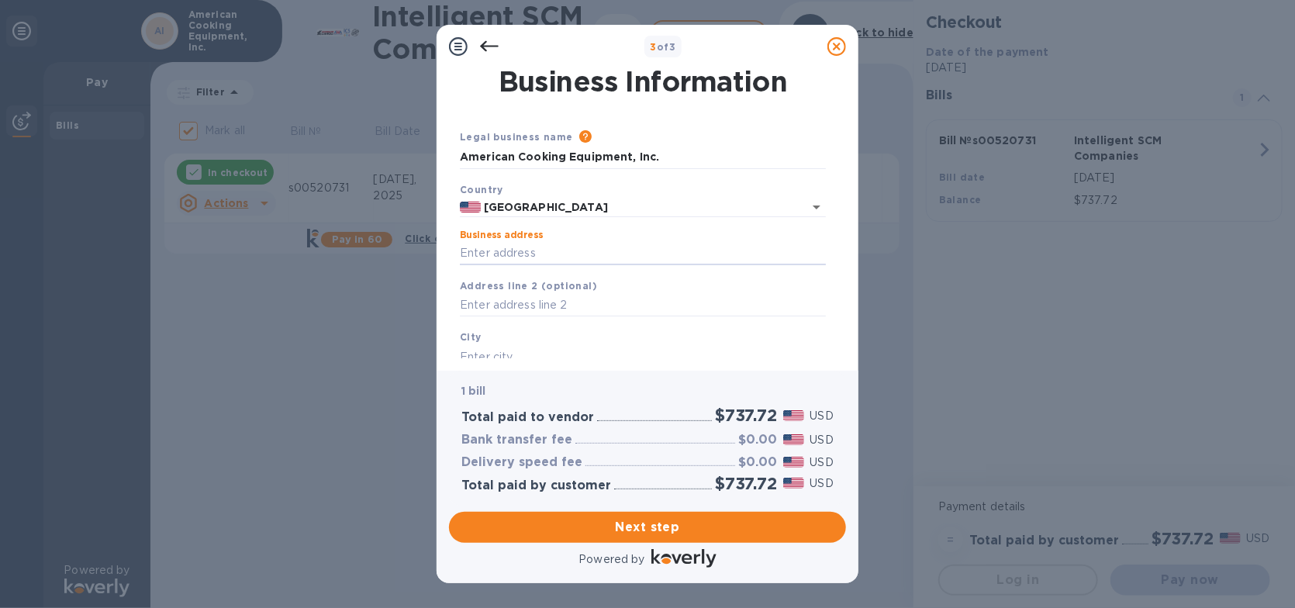
type input "[STREET_ADDRESS]"
click at [571, 360] on div "Business Information Legal business name Please provide the legal name that app…" at bounding box center [647, 219] width 422 height 302
click at [574, 344] on div "City" at bounding box center [643, 349] width 378 height 52
click at [545, 354] on input "text" at bounding box center [643, 356] width 366 height 23
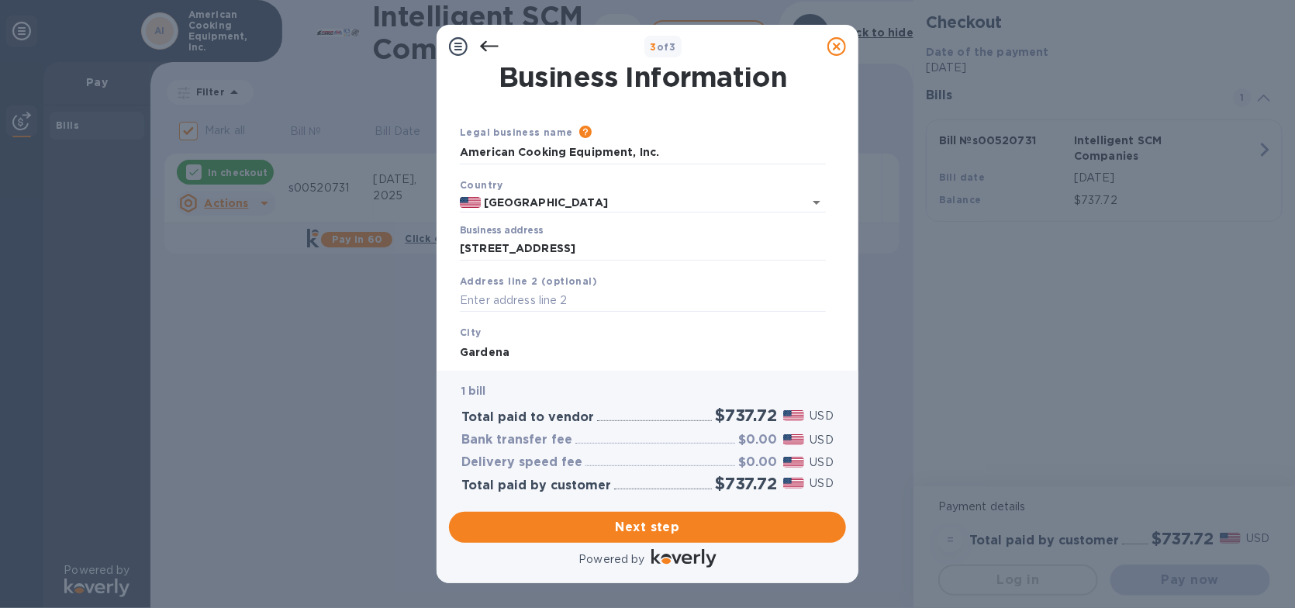
type input "Gardena"
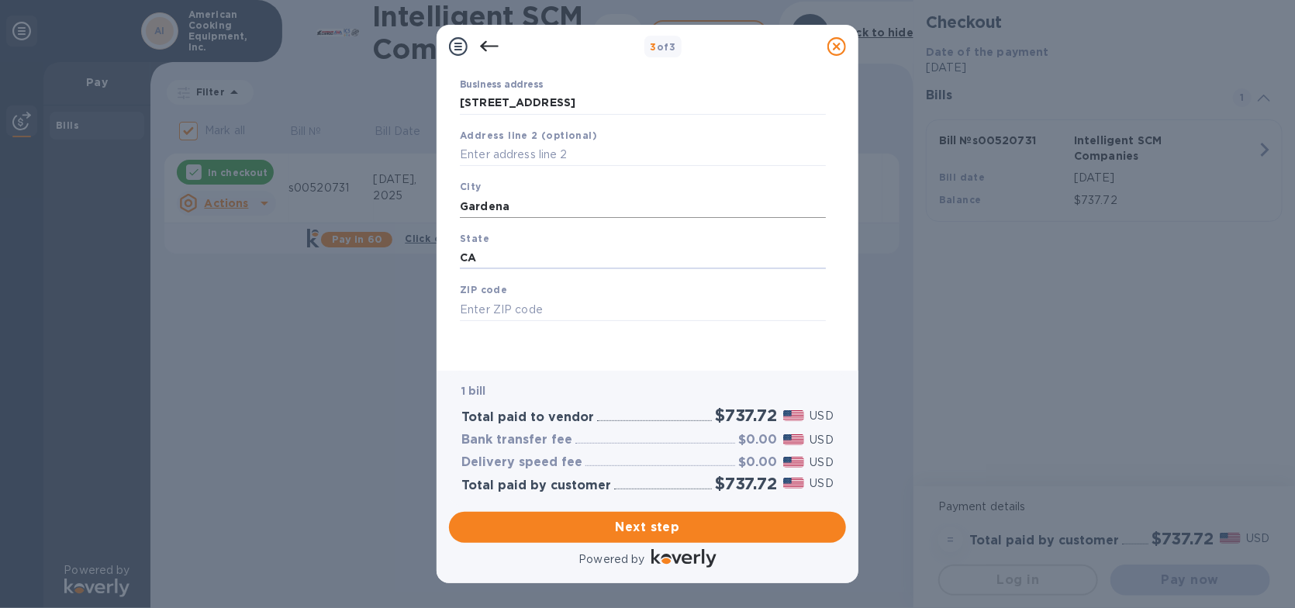
type input "CA"
type input "90249"
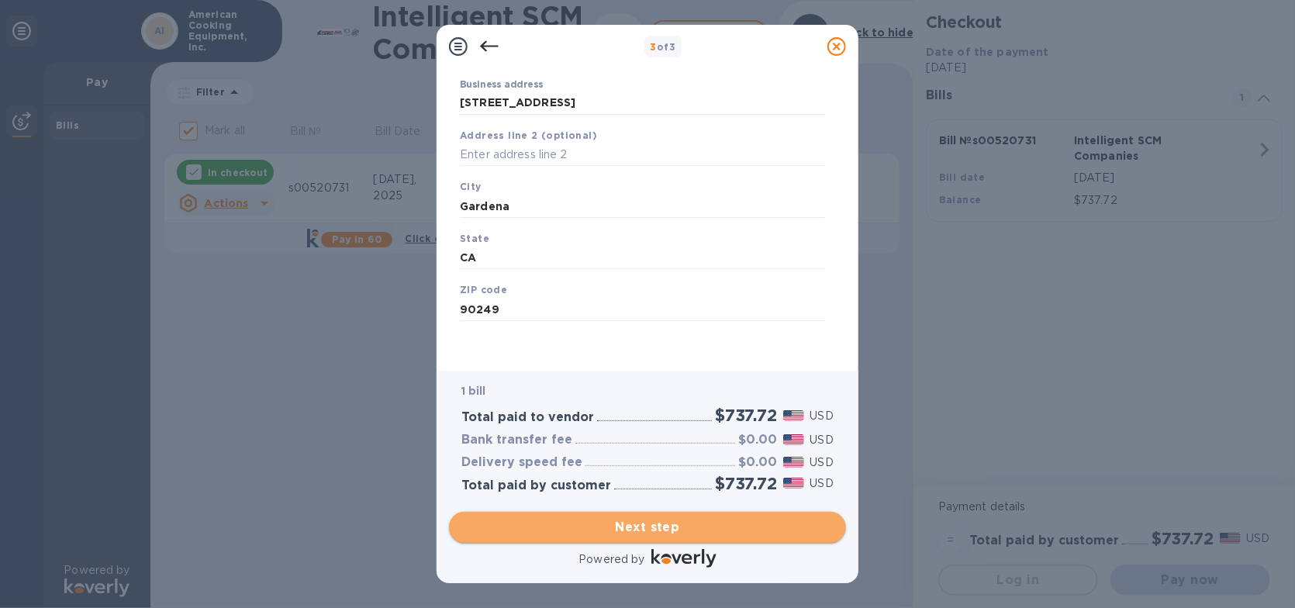
click at [655, 529] on span "Next step" at bounding box center [647, 527] width 372 height 19
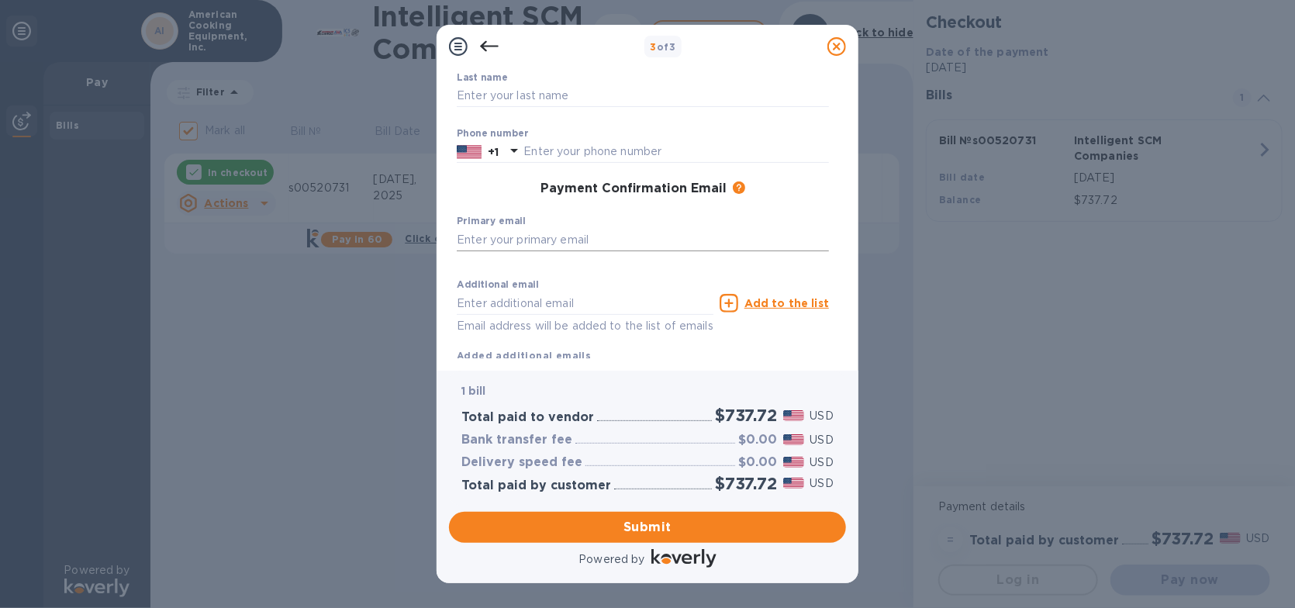
click at [612, 239] on input "text" at bounding box center [643, 239] width 372 height 23
type input "[PERSON_NAME][EMAIL_ADDRESS][DOMAIN_NAME]"
type input "[PERSON_NAME]"
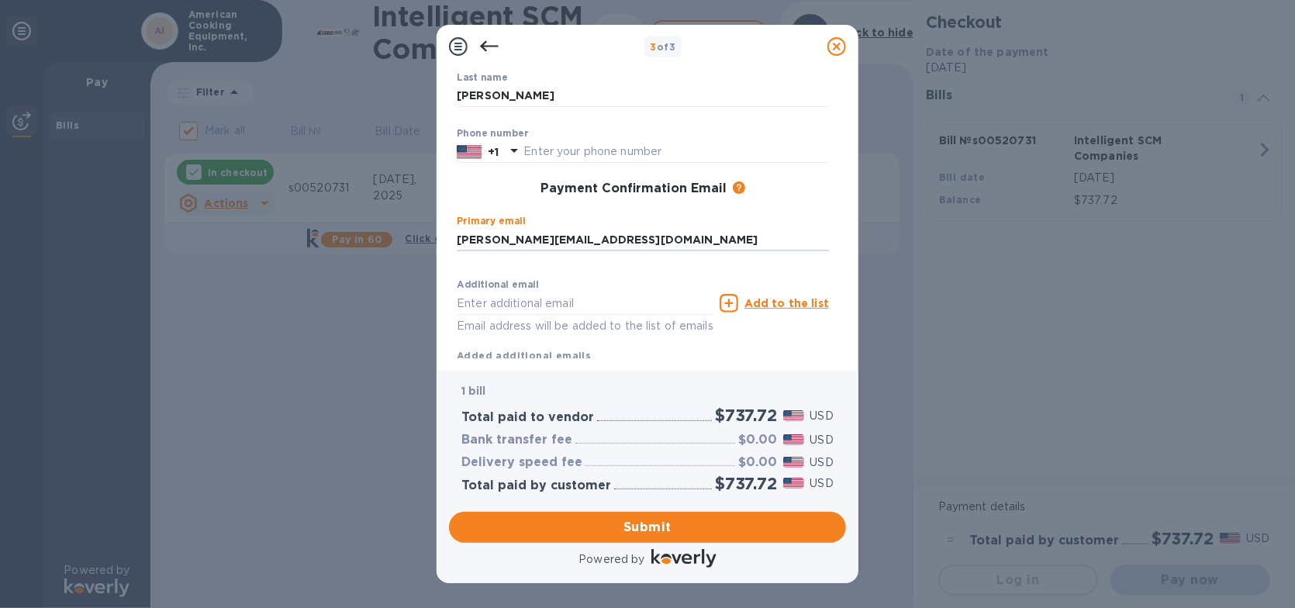
type input "3109773860"
type input "[PERSON_NAME][EMAIL_ADDRESS][DOMAIN_NAME]"
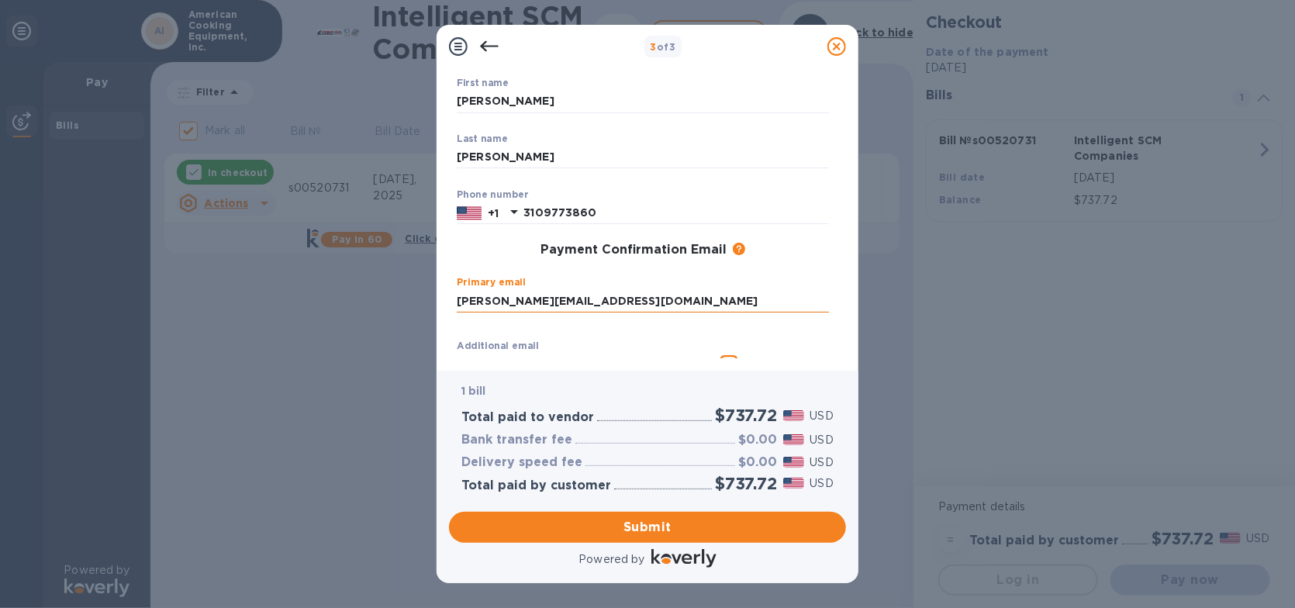
scroll to position [198, 0]
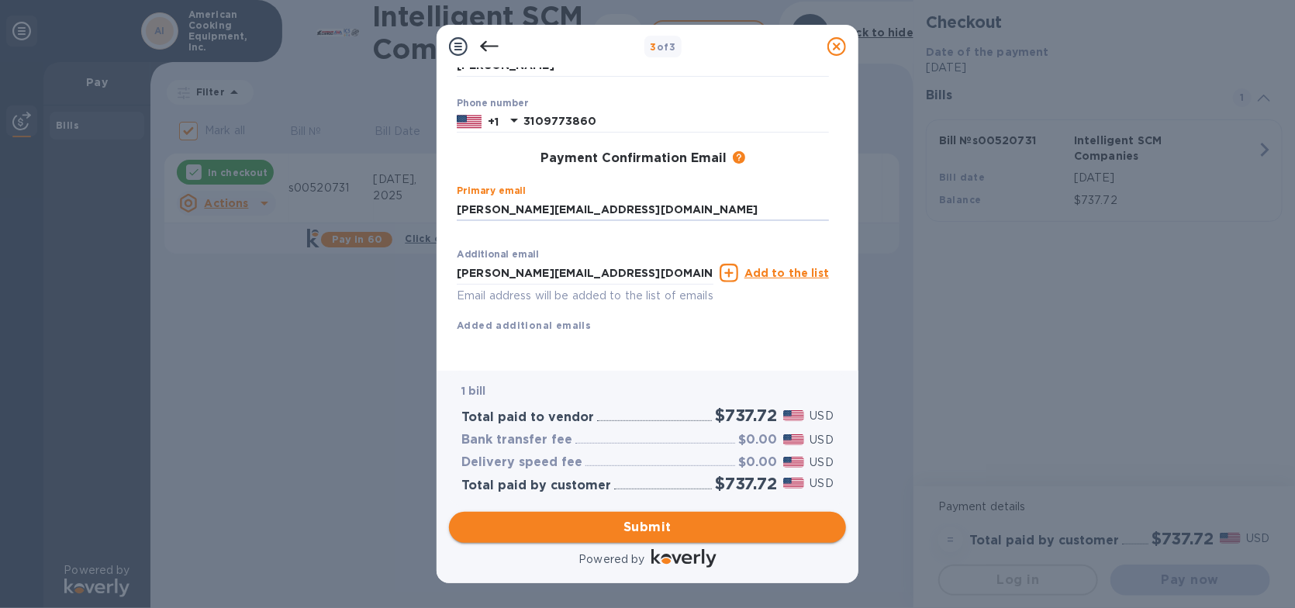
click at [657, 533] on span "Submit" at bounding box center [647, 527] width 372 height 19
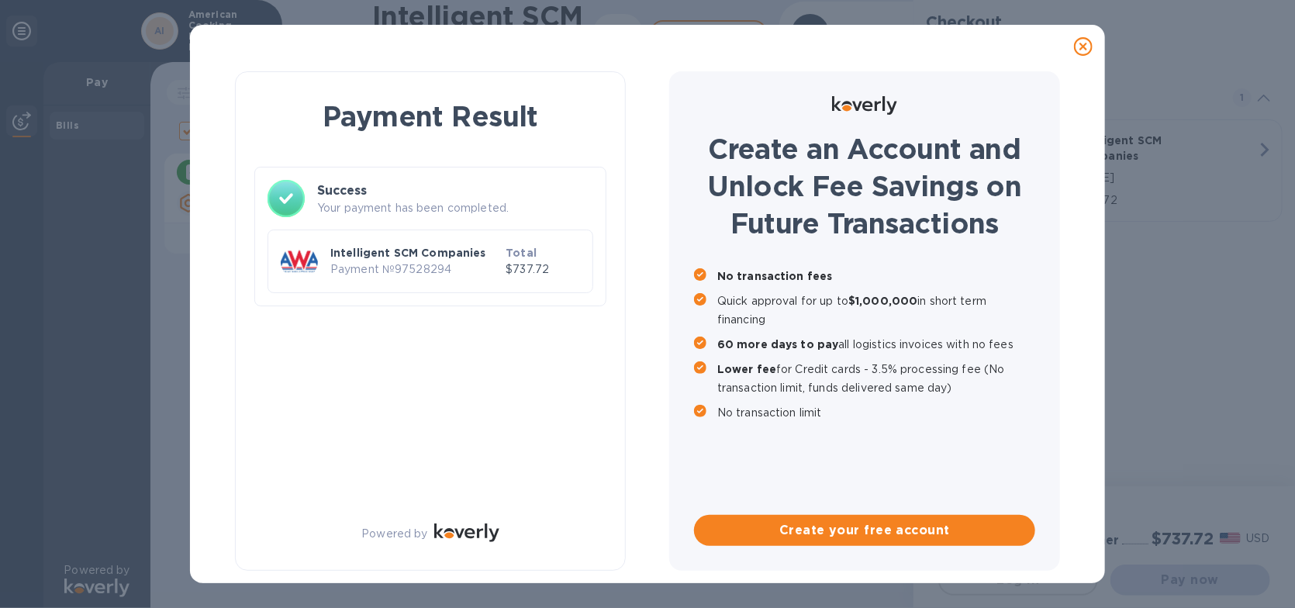
checkbox input "false"
